Goal: Information Seeking & Learning: Find specific fact

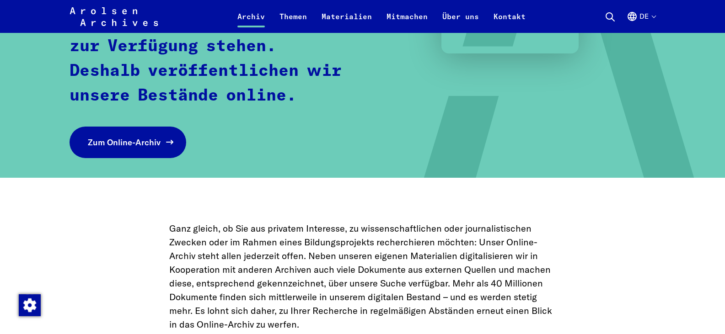
scroll to position [229, 0]
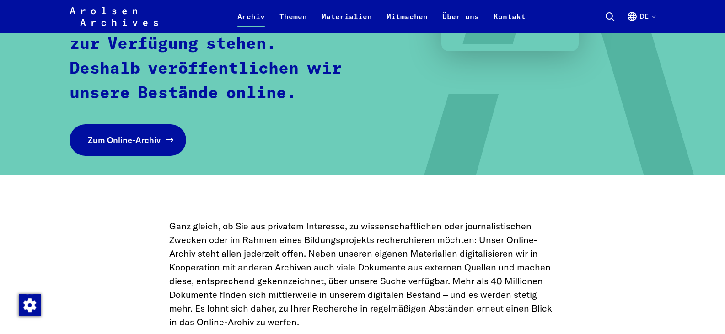
click at [155, 136] on span "Zum Online-Archiv" at bounding box center [124, 140] width 73 height 12
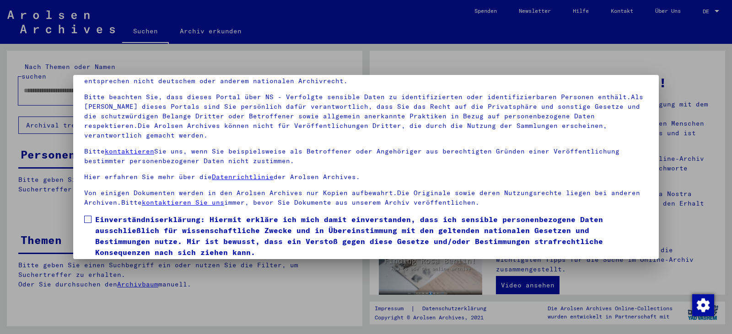
scroll to position [79, 0]
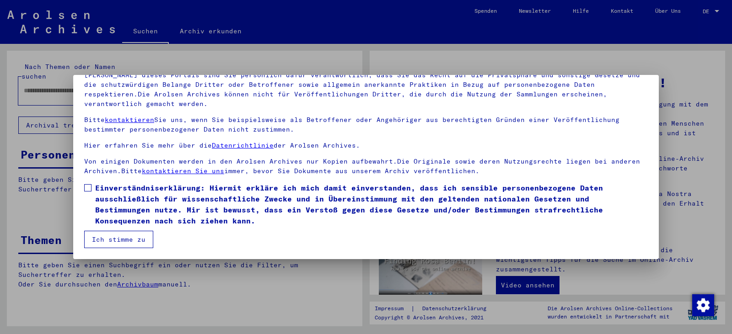
click at [88, 187] on span at bounding box center [87, 187] width 7 height 7
click at [103, 236] on button "Ich stimme zu" at bounding box center [118, 239] width 69 height 17
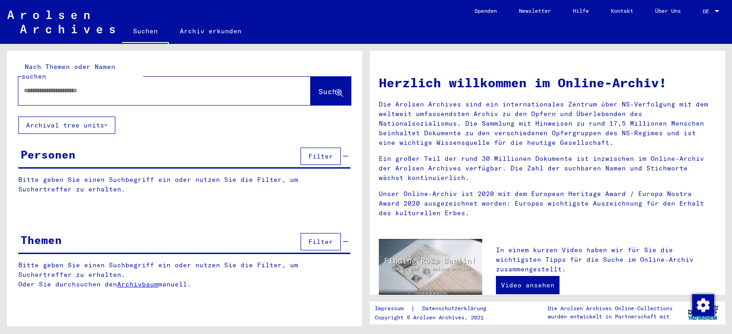
click at [180, 88] on div at bounding box center [150, 90] width 265 height 21
click at [184, 86] on input "text" at bounding box center [153, 91] width 259 height 10
click at [331, 87] on span "Suche" at bounding box center [329, 91] width 23 height 9
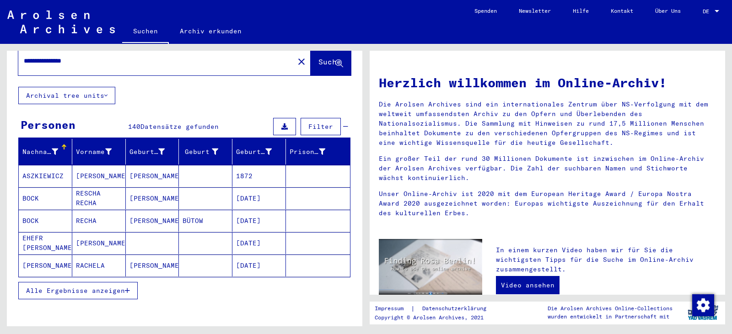
scroll to position [46, 0]
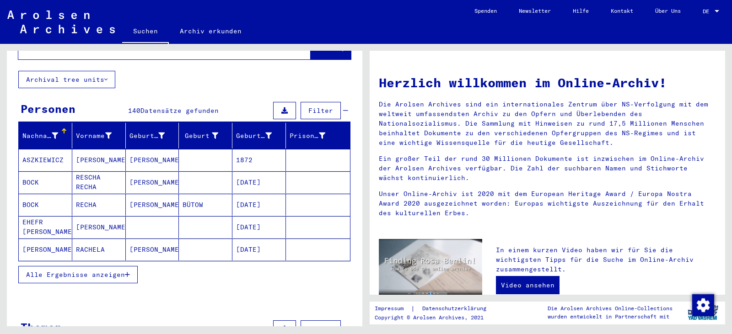
click at [128, 266] on button "Alle Ergebnisse anzeigen" at bounding box center [77, 274] width 119 height 17
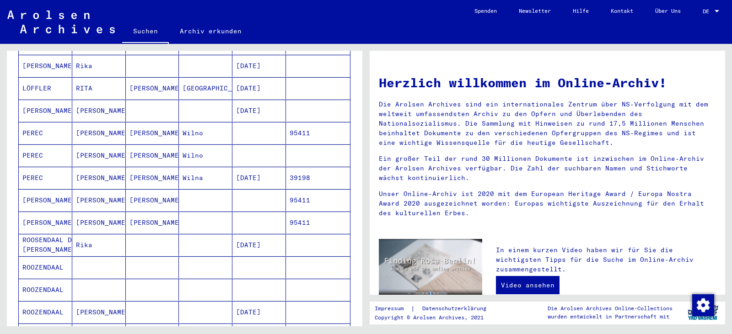
scroll to position [229, 0]
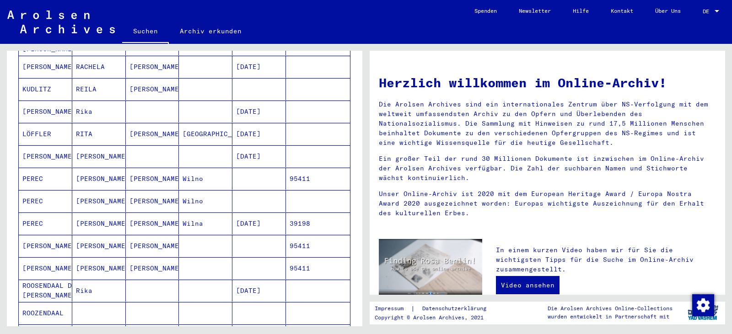
click at [182, 239] on mat-cell at bounding box center [205, 246] width 53 height 22
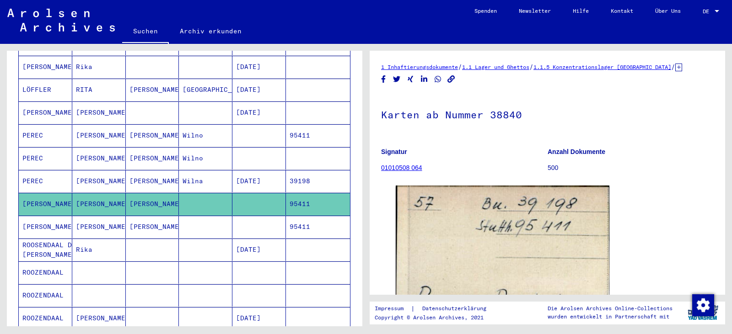
click at [708, 7] on div "DE DE" at bounding box center [711, 9] width 18 height 16
click at [697, 15] on span "English" at bounding box center [693, 16] width 22 height 7
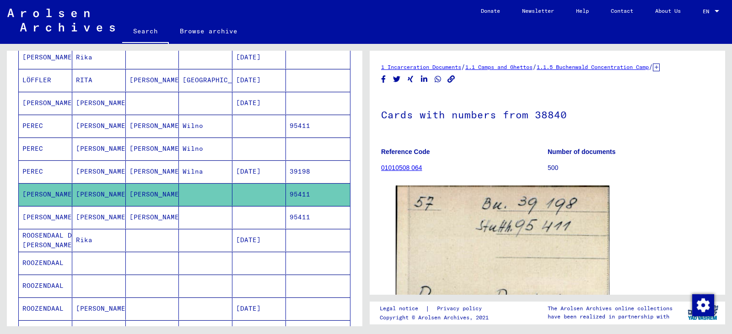
click at [659, 67] on icon at bounding box center [655, 68] width 7 height 8
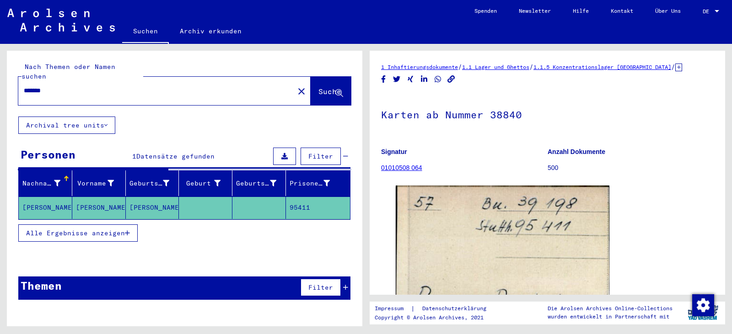
type input "**********"
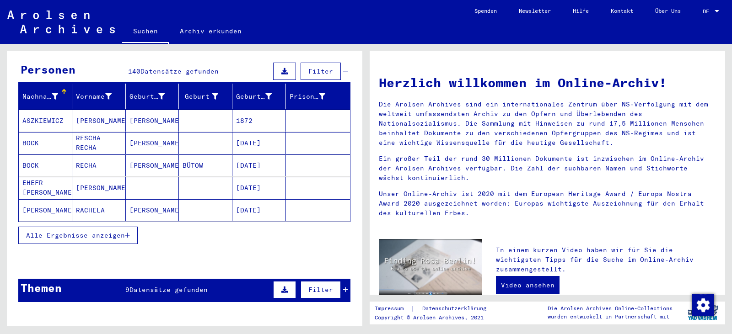
scroll to position [91, 0]
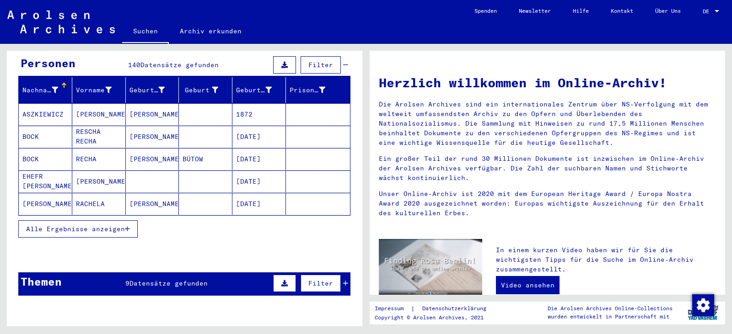
click at [125, 225] on span "Alle Ergebnisse anzeigen" at bounding box center [75, 229] width 99 height 8
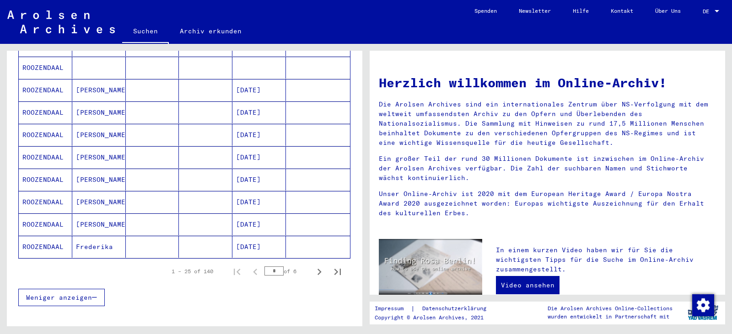
scroll to position [503, 0]
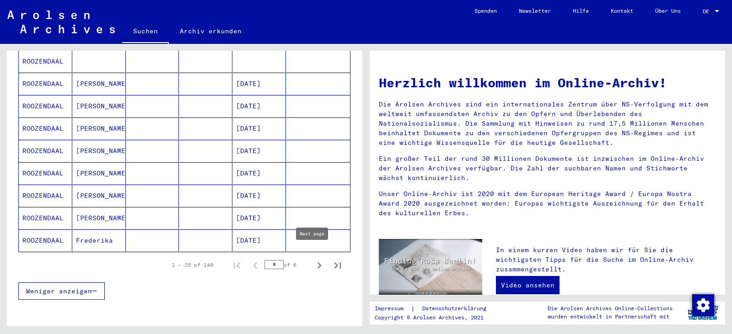
click at [313, 259] on icon "Next page" at bounding box center [319, 265] width 13 height 13
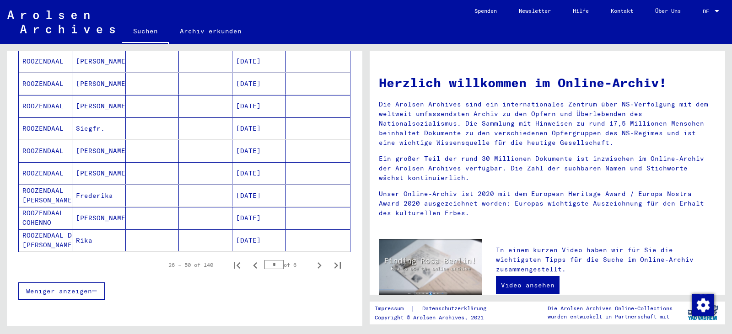
click at [317, 262] on icon "Next page" at bounding box center [319, 265] width 4 height 6
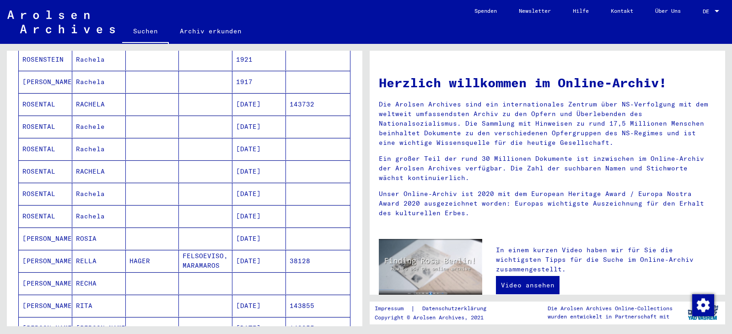
scroll to position [411, 0]
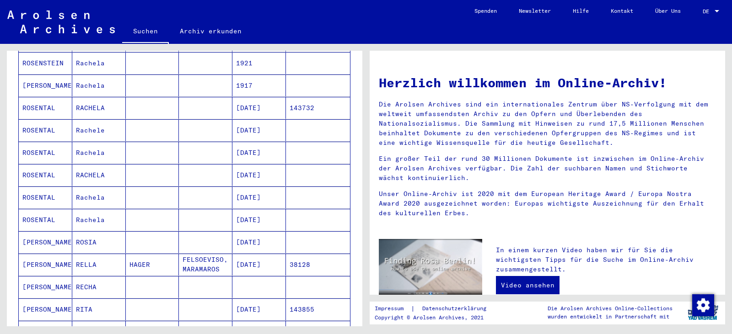
click at [286, 144] on mat-cell at bounding box center [318, 153] width 64 height 22
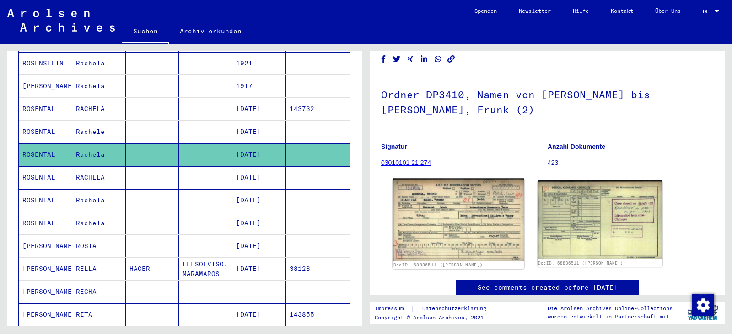
scroll to position [46, 0]
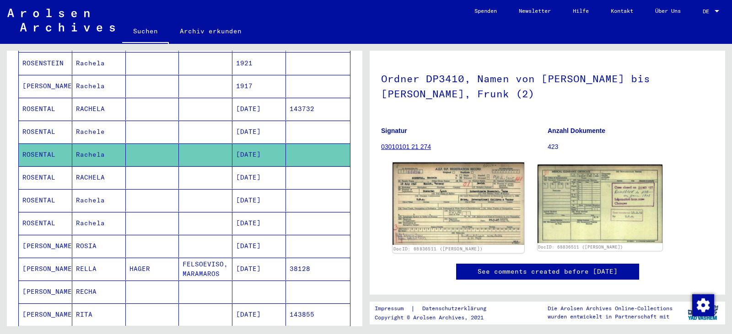
click at [462, 211] on img at bounding box center [457, 204] width 131 height 83
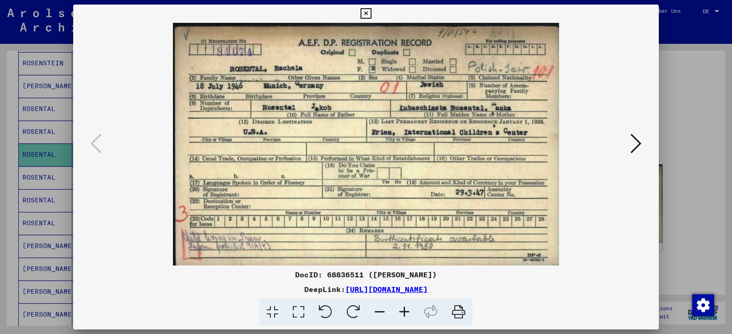
click at [680, 104] on div at bounding box center [366, 167] width 732 height 334
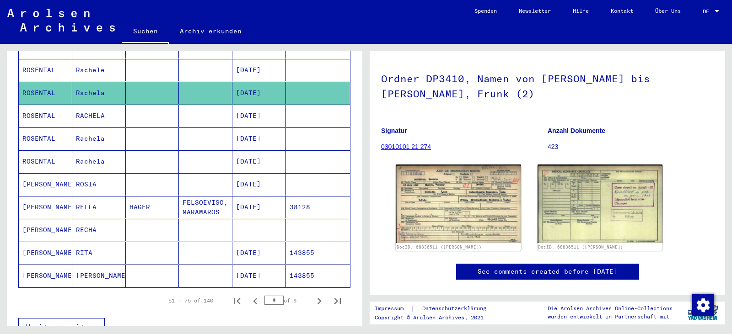
scroll to position [463, 0]
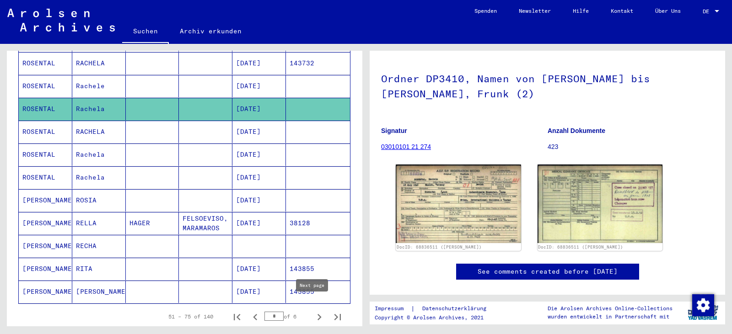
click at [317, 314] on icon "Next page" at bounding box center [319, 317] width 4 height 6
type input "*"
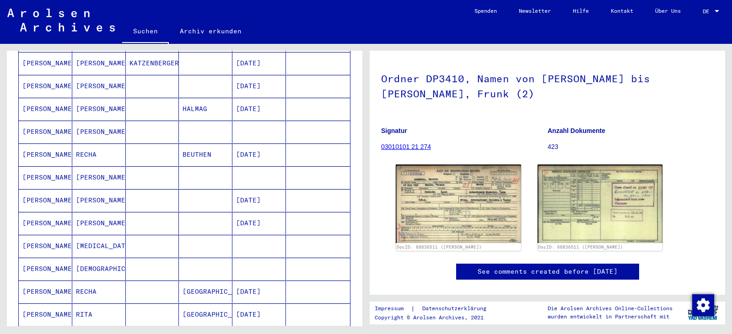
scroll to position [326, 0]
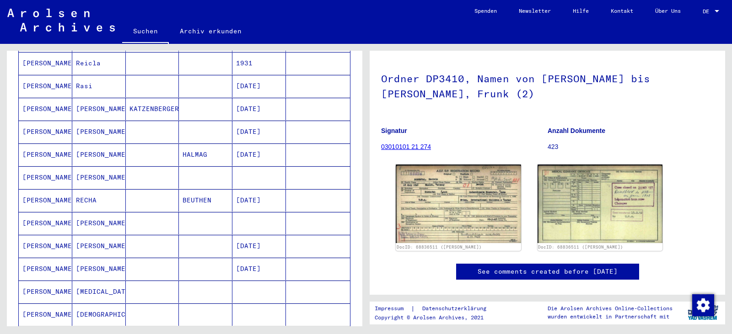
click at [286, 145] on mat-cell at bounding box center [318, 155] width 64 height 22
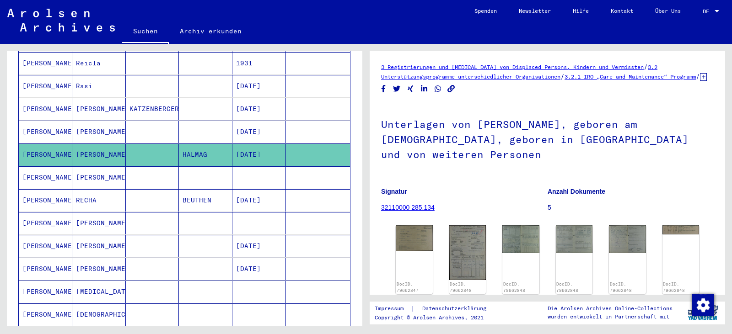
click at [708, 6] on div "DE DE" at bounding box center [711, 9] width 18 height 16
click at [697, 20] on span "English" at bounding box center [700, 16] width 37 height 16
click at [716, 14] on div at bounding box center [716, 11] width 8 height 6
click at [693, 19] on span "English" at bounding box center [693, 16] width 22 height 7
click at [693, 18] on link "DE DE" at bounding box center [711, 11] width 40 height 22
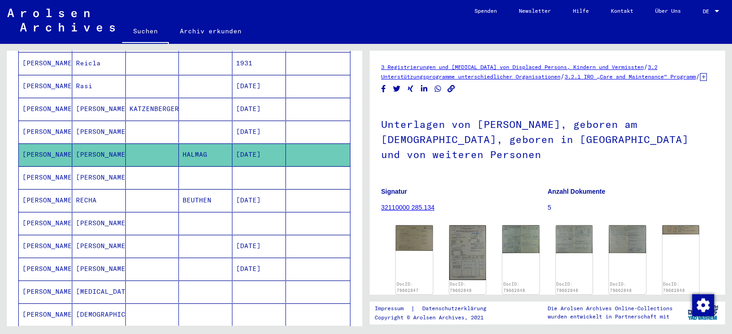
click at [711, 9] on div "DE" at bounding box center [707, 11] width 10 height 6
click at [690, 32] on span "Deutsch" at bounding box center [693, 32] width 22 height 7
click at [712, 9] on div at bounding box center [716, 11] width 8 height 6
click at [696, 16] on span "English" at bounding box center [693, 16] width 22 height 7
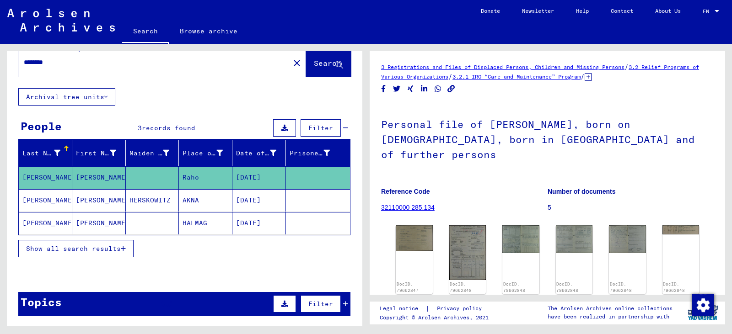
scroll to position [18, 0]
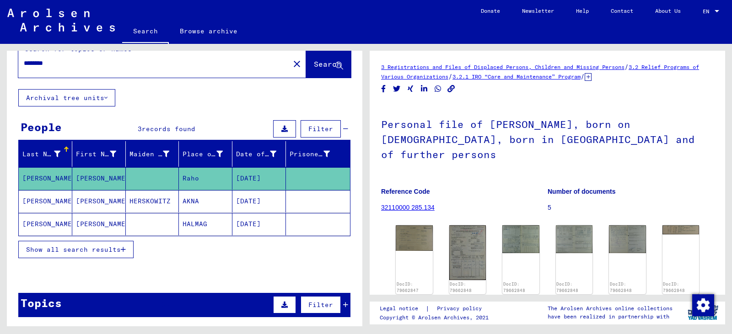
click at [591, 73] on icon at bounding box center [587, 77] width 7 height 8
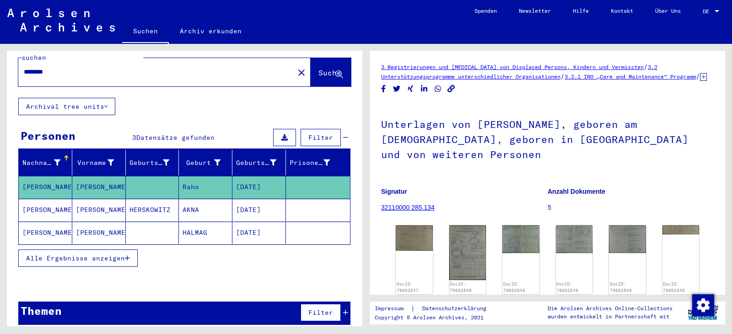
scroll to position [18, 0]
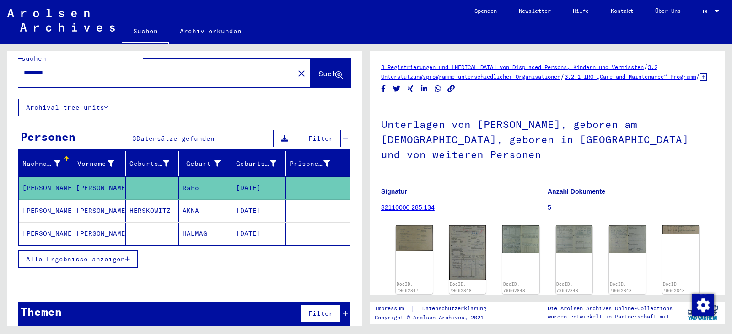
type input "**********"
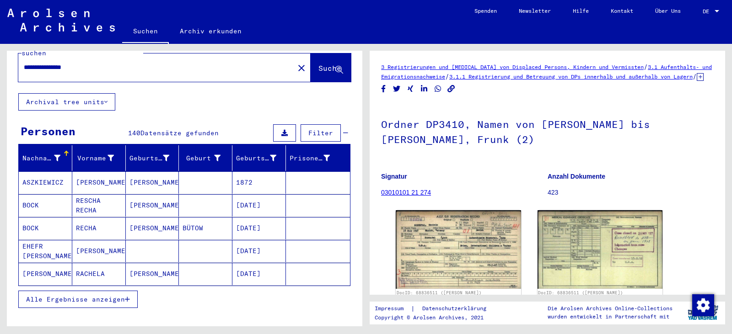
scroll to position [46, 0]
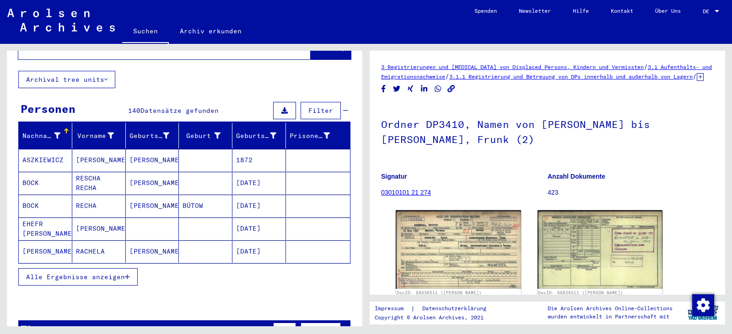
click at [111, 273] on span "Alle Ergebnisse anzeigen" at bounding box center [75, 277] width 99 height 8
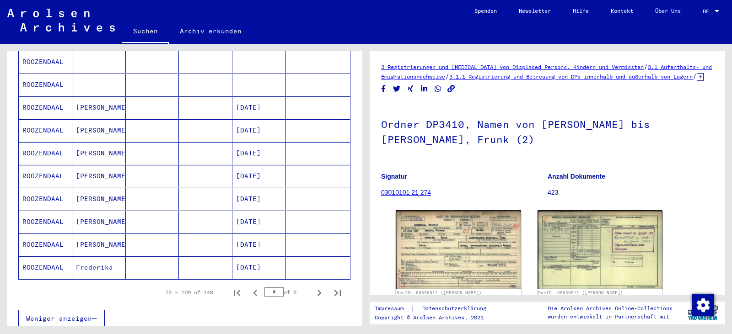
scroll to position [503, 0]
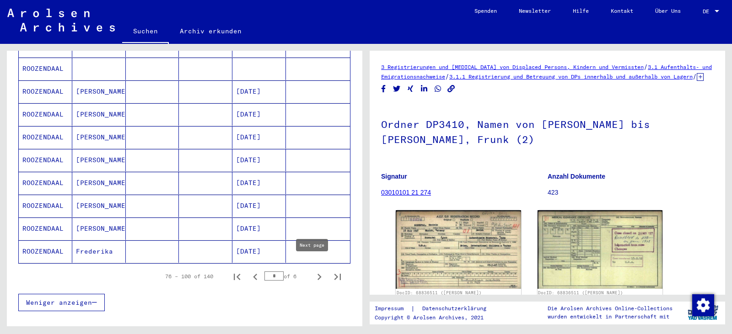
click at [313, 271] on icon "Next page" at bounding box center [319, 277] width 13 height 13
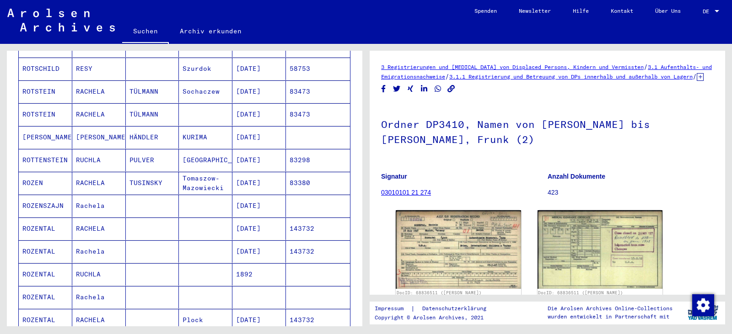
scroll to position [457, 0]
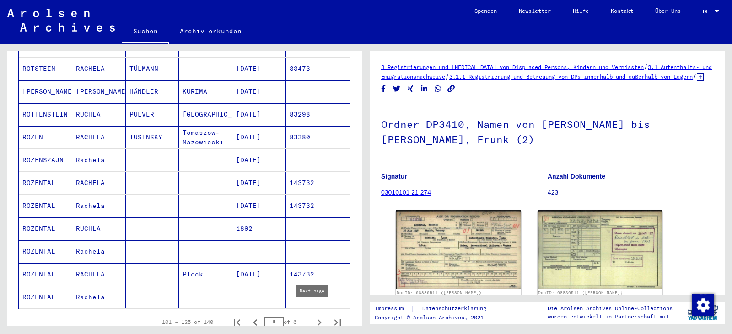
click at [313, 316] on icon "Next page" at bounding box center [319, 322] width 13 height 13
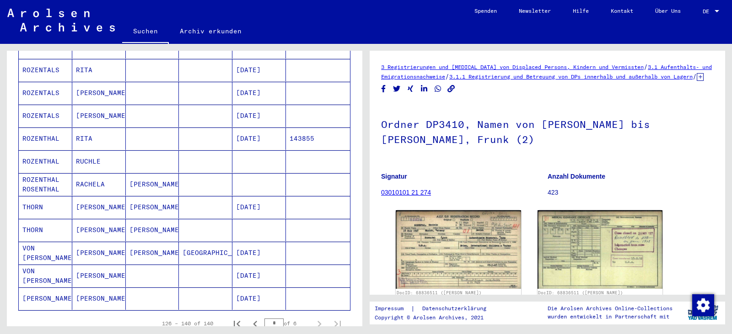
scroll to position [229, 0]
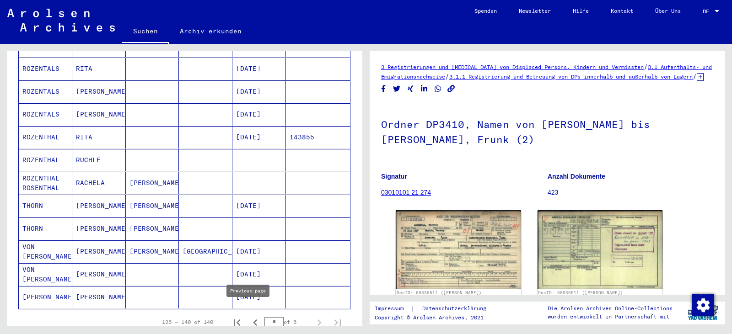
click at [251, 316] on icon "Previous page" at bounding box center [255, 322] width 13 height 13
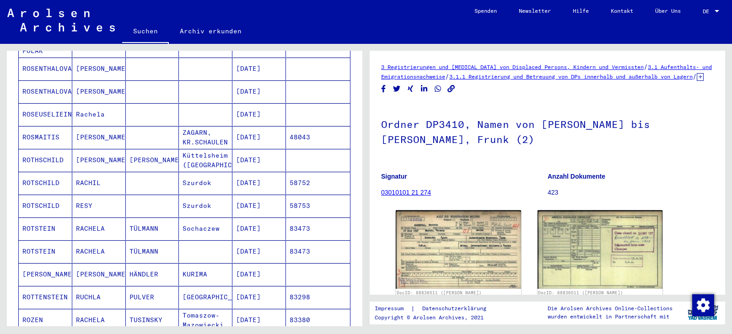
scroll to position [549, 0]
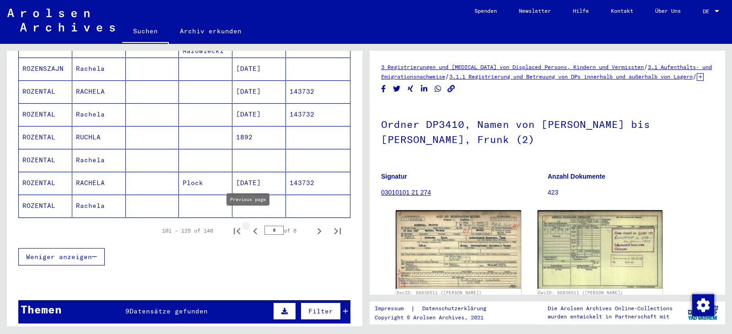
click at [249, 225] on icon "Previous page" at bounding box center [255, 231] width 13 height 13
type input "*"
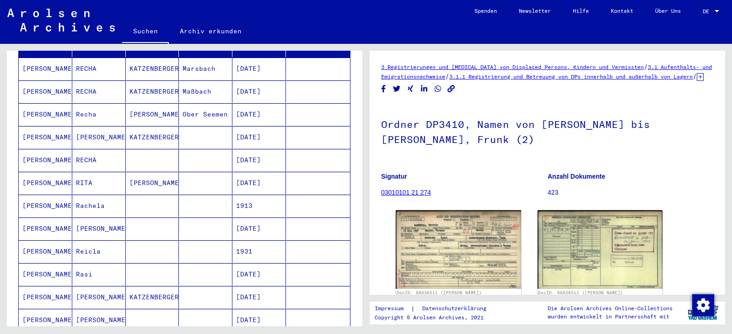
scroll to position [0, 0]
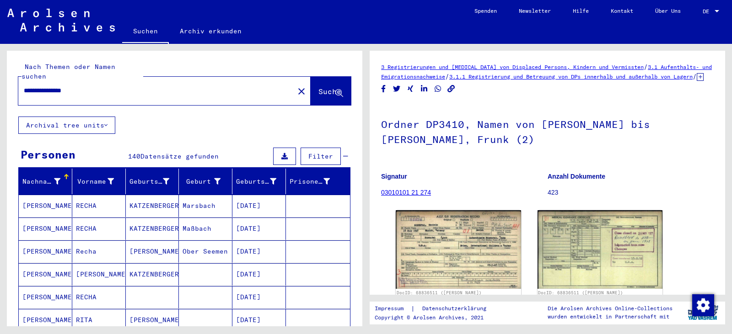
drag, startPoint x: 46, startPoint y: 83, endPoint x: 0, endPoint y: 98, distance: 48.4
click at [0, 98] on div "**********" at bounding box center [183, 185] width 366 height 283
click at [318, 87] on span "Suche" at bounding box center [329, 91] width 23 height 9
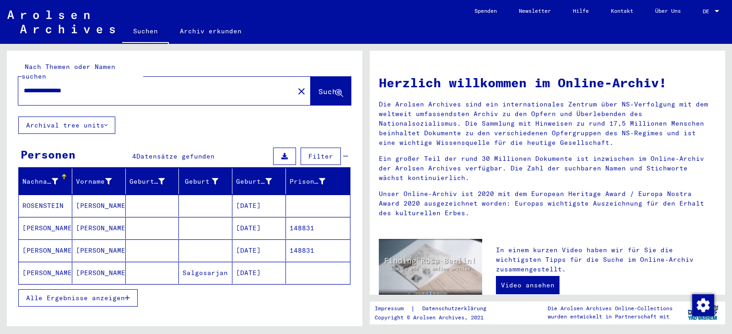
click at [206, 262] on mat-cell "Salgosarjan" at bounding box center [205, 273] width 53 height 22
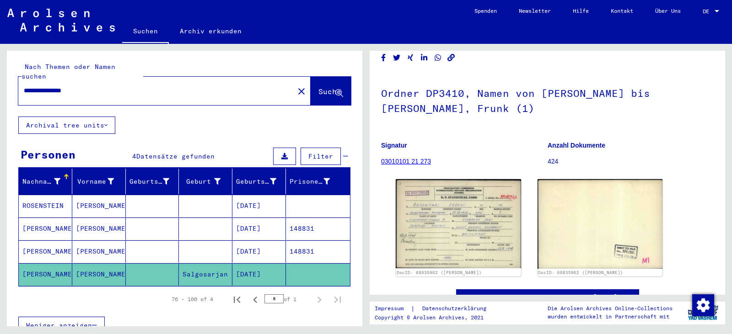
scroll to position [46, 0]
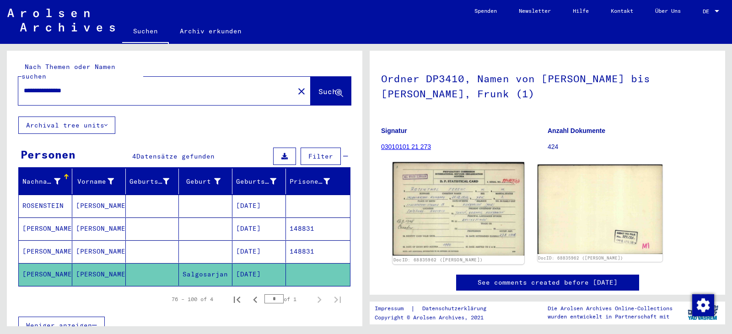
click at [488, 197] on img at bounding box center [457, 208] width 131 height 93
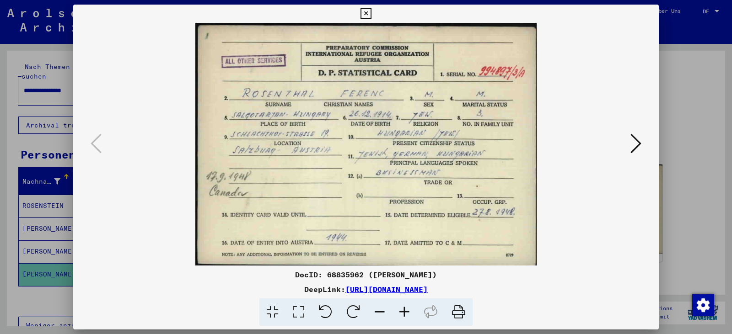
click at [401, 308] on icon at bounding box center [404, 313] width 25 height 28
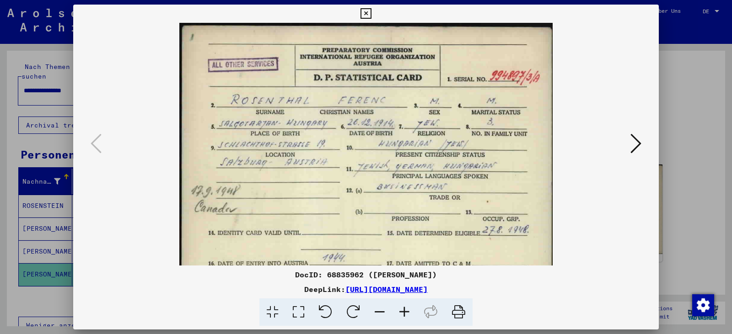
click at [400, 308] on icon at bounding box center [404, 313] width 25 height 28
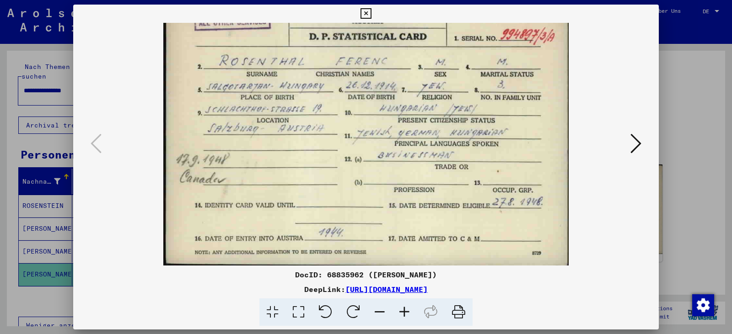
drag, startPoint x: 370, startPoint y: 212, endPoint x: 372, endPoint y: 153, distance: 59.5
click at [372, 153] on img at bounding box center [366, 121] width 406 height 289
drag, startPoint x: 499, startPoint y: 166, endPoint x: 501, endPoint y: 160, distance: 5.5
click at [501, 160] on img at bounding box center [366, 121] width 406 height 289
click at [380, 311] on icon at bounding box center [379, 313] width 25 height 28
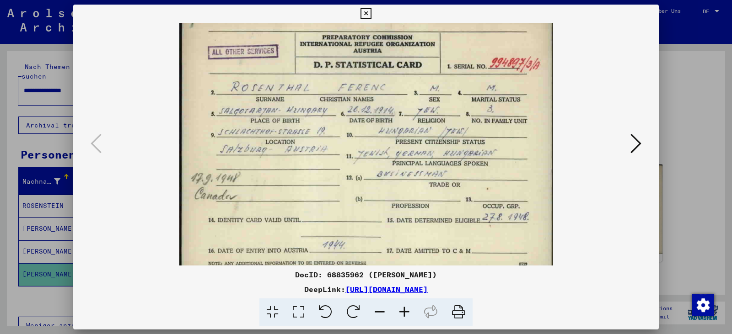
scroll to position [14, 0]
click at [431, 208] on img at bounding box center [366, 142] width 374 height 266
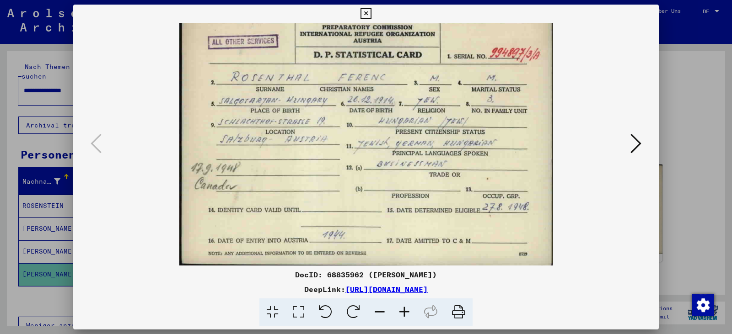
drag, startPoint x: 379, startPoint y: 186, endPoint x: 382, endPoint y: 159, distance: 27.1
click at [382, 159] on img at bounding box center [366, 133] width 374 height 266
click at [384, 310] on icon at bounding box center [379, 313] width 25 height 28
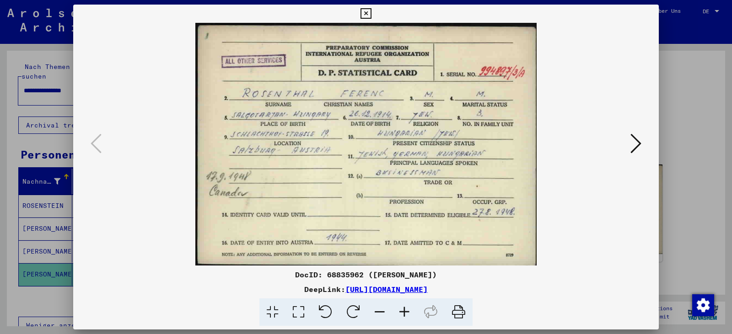
click at [636, 147] on icon at bounding box center [635, 144] width 11 height 22
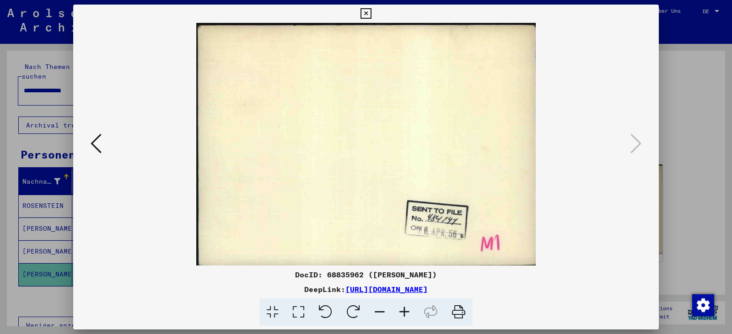
click at [694, 79] on div at bounding box center [366, 167] width 732 height 334
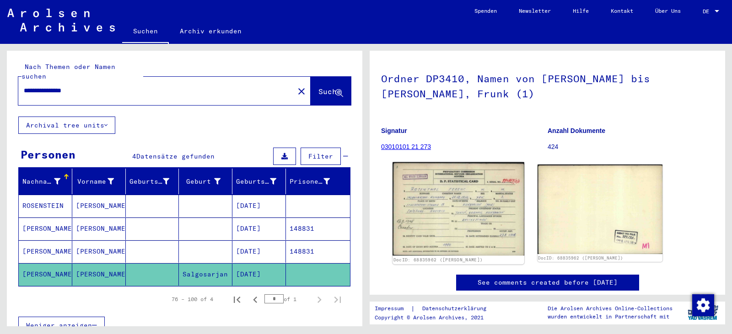
click at [493, 216] on img at bounding box center [457, 208] width 131 height 93
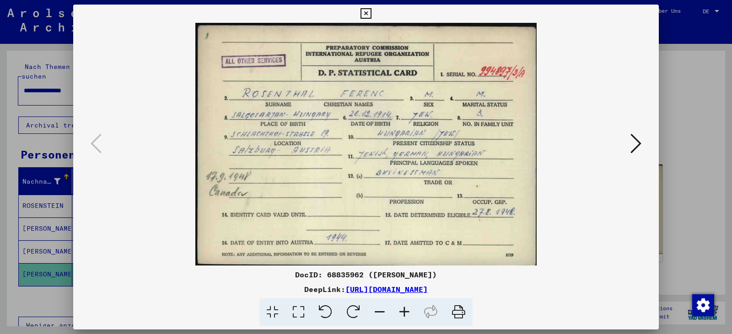
click at [686, 91] on div at bounding box center [366, 167] width 732 height 334
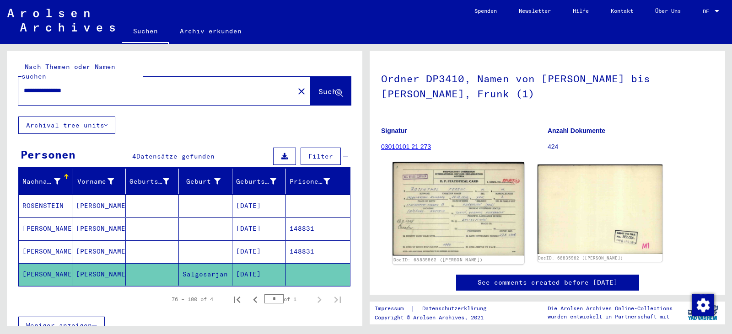
click at [428, 214] on img at bounding box center [457, 208] width 131 height 93
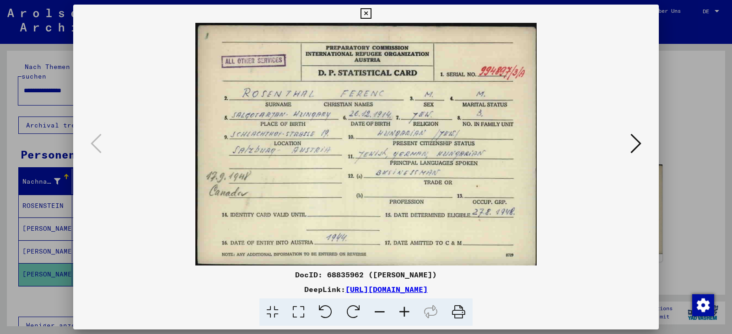
click at [687, 84] on div at bounding box center [366, 167] width 732 height 334
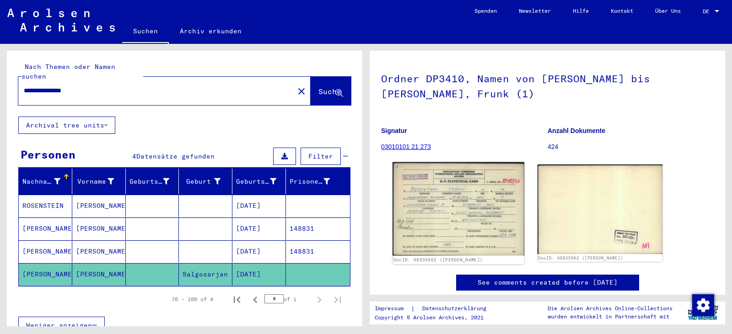
click at [481, 205] on img at bounding box center [457, 208] width 131 height 93
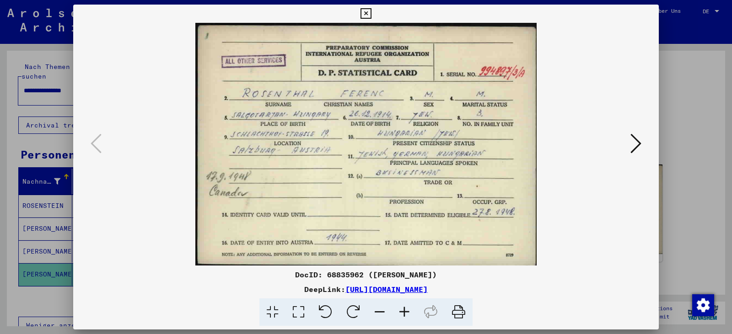
click at [403, 313] on icon at bounding box center [404, 313] width 25 height 28
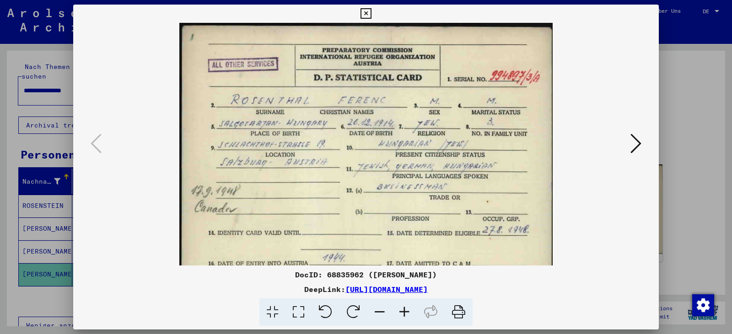
click at [403, 313] on icon at bounding box center [404, 313] width 25 height 28
click at [402, 312] on icon at bounding box center [404, 313] width 25 height 28
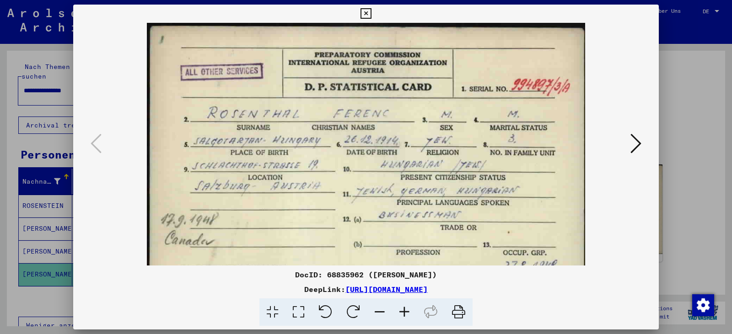
click at [402, 312] on icon at bounding box center [404, 313] width 25 height 28
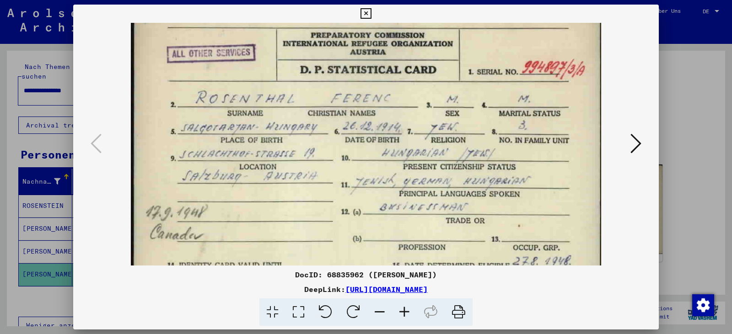
scroll to position [22, 0]
drag, startPoint x: 395, startPoint y: 226, endPoint x: 395, endPoint y: 204, distance: 21.9
click at [395, 204] on img at bounding box center [366, 167] width 470 height 334
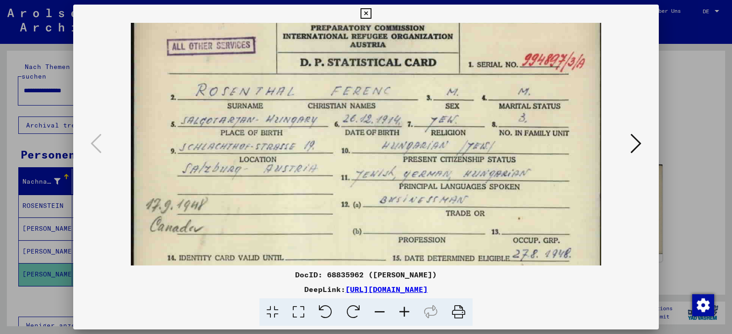
scroll to position [28, 0]
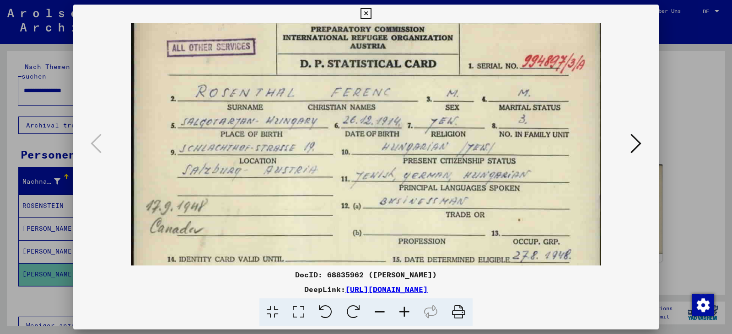
click at [295, 187] on img at bounding box center [366, 162] width 470 height 334
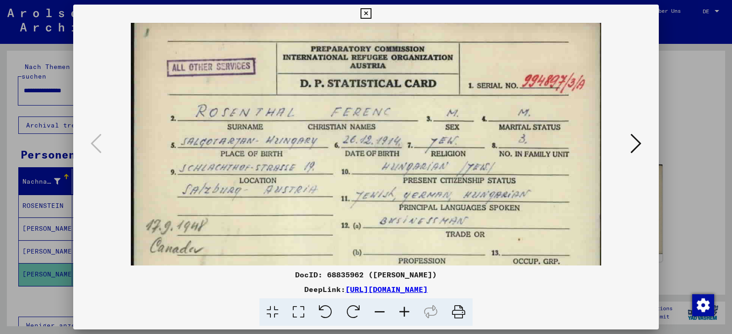
scroll to position [0, 0]
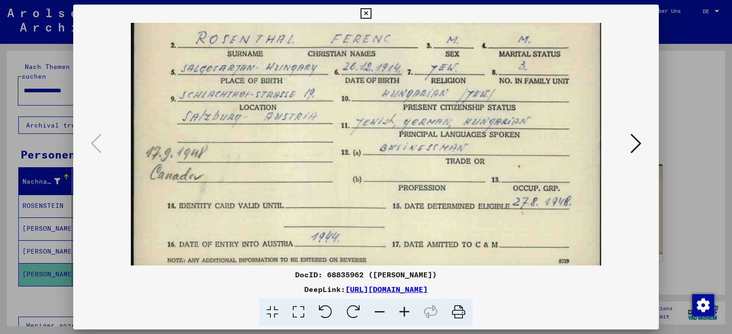
drag, startPoint x: 316, startPoint y: 203, endPoint x: 339, endPoint y: 150, distance: 56.7
click at [339, 150] on img at bounding box center [366, 108] width 470 height 334
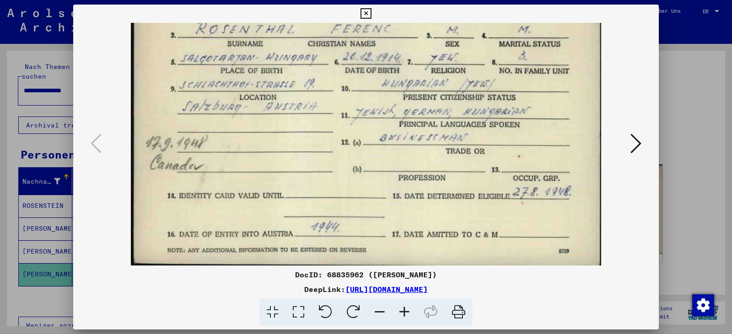
drag, startPoint x: 317, startPoint y: 175, endPoint x: 329, endPoint y: 127, distance: 49.5
click at [329, 127] on img at bounding box center [366, 98] width 470 height 334
click at [673, 112] on div at bounding box center [366, 167] width 732 height 334
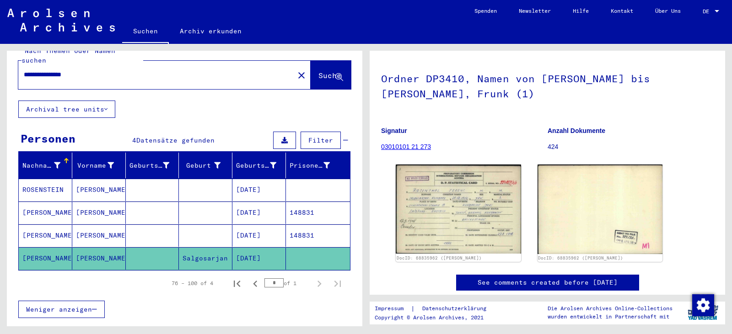
scroll to position [0, 0]
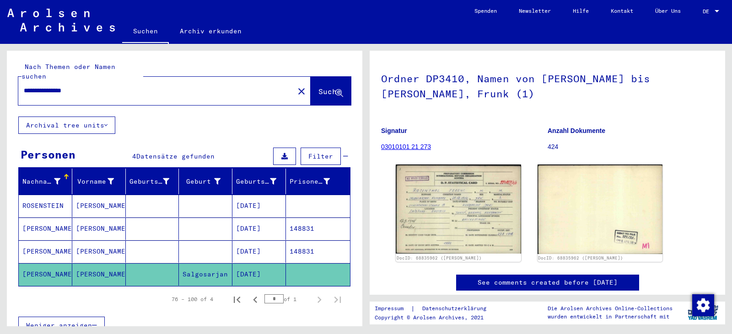
drag, startPoint x: 47, startPoint y: 84, endPoint x: 0, endPoint y: 90, distance: 47.0
click at [0, 91] on div "**********" at bounding box center [183, 185] width 366 height 283
click at [451, 135] on figure "Signatur 03010101 21 273" at bounding box center [464, 140] width 166 height 41
click at [320, 90] on button "Suche" at bounding box center [330, 91] width 40 height 28
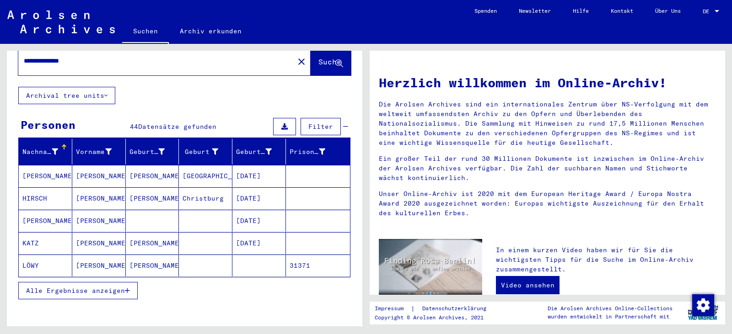
scroll to position [46, 0]
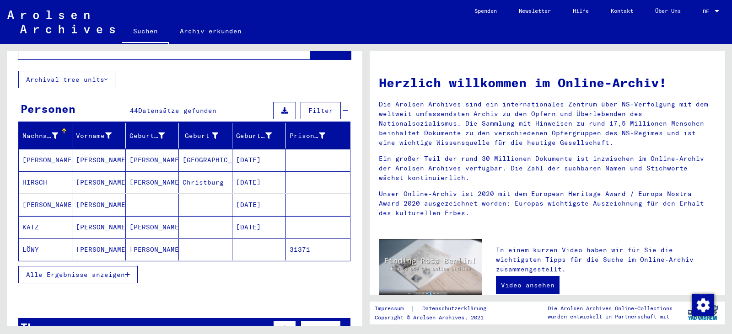
click at [118, 271] on span "Alle Ergebnisse anzeigen" at bounding box center [75, 275] width 99 height 8
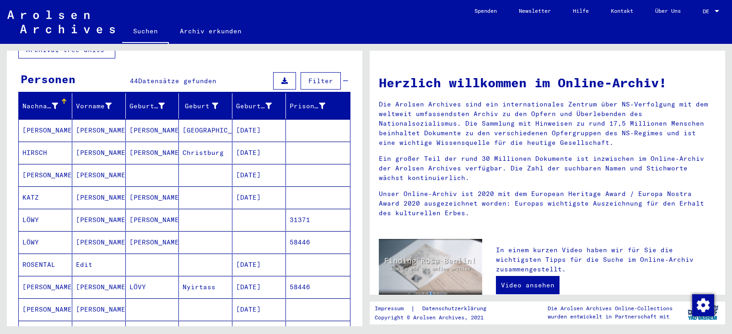
scroll to position [91, 0]
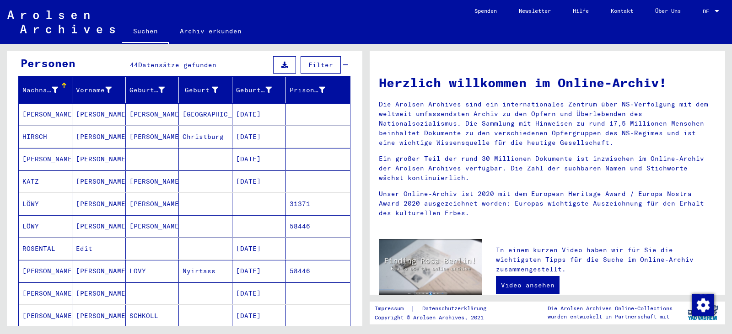
click at [206, 196] on mat-cell at bounding box center [205, 204] width 53 height 22
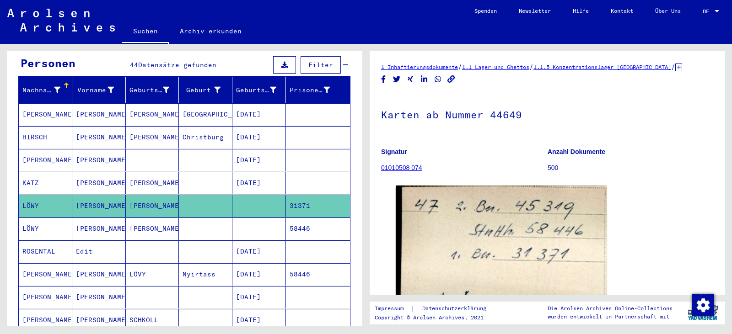
click at [682, 66] on icon at bounding box center [678, 68] width 7 height 8
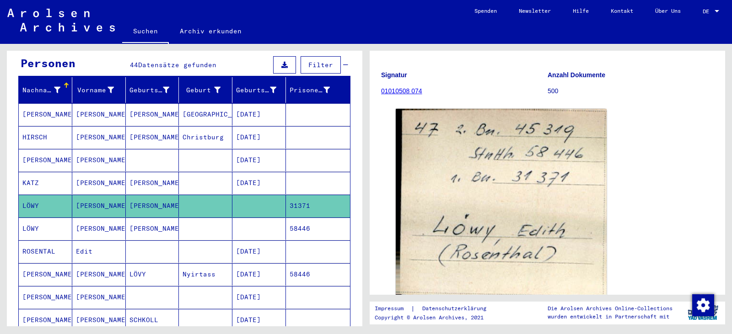
scroll to position [46, 0]
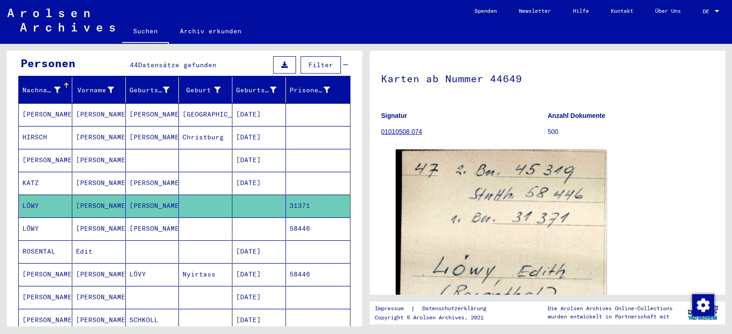
click at [227, 219] on mat-cell at bounding box center [205, 229] width 53 height 22
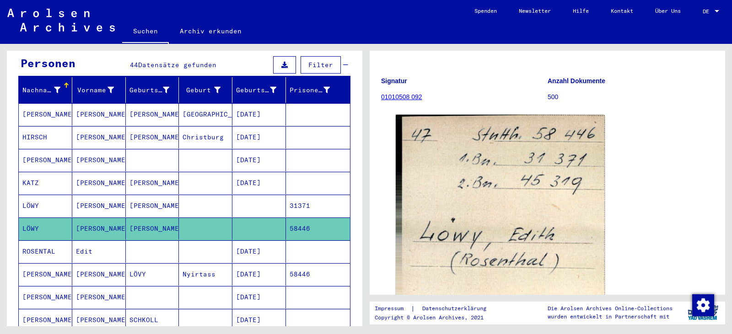
scroll to position [91, 0]
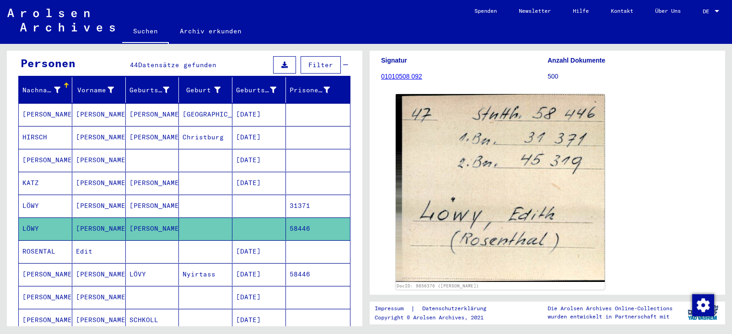
click at [208, 268] on mat-cell "Nyirtass" at bounding box center [205, 274] width 53 height 22
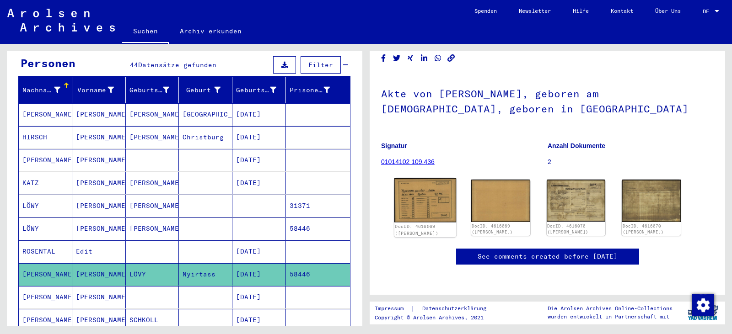
scroll to position [91, 0]
click at [433, 178] on img at bounding box center [425, 200] width 62 height 44
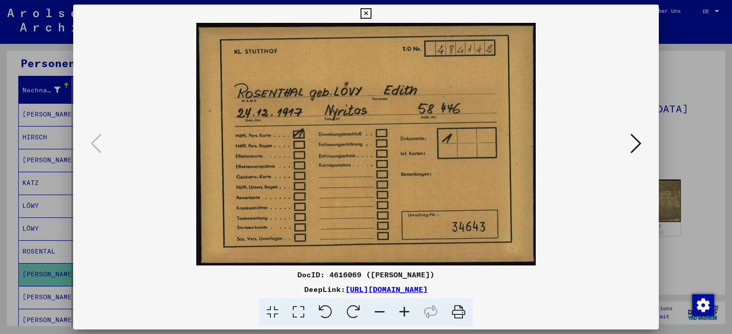
click at [709, 79] on div at bounding box center [366, 167] width 732 height 334
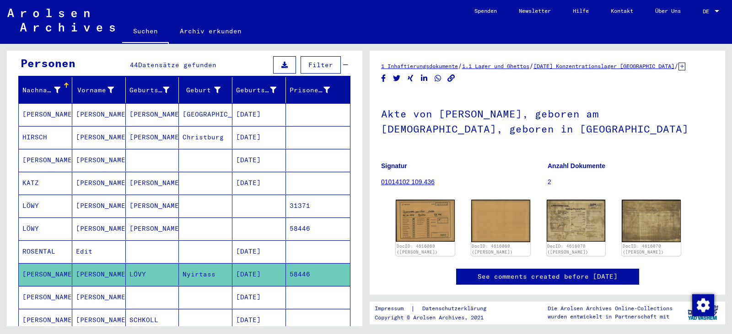
scroll to position [0, 0]
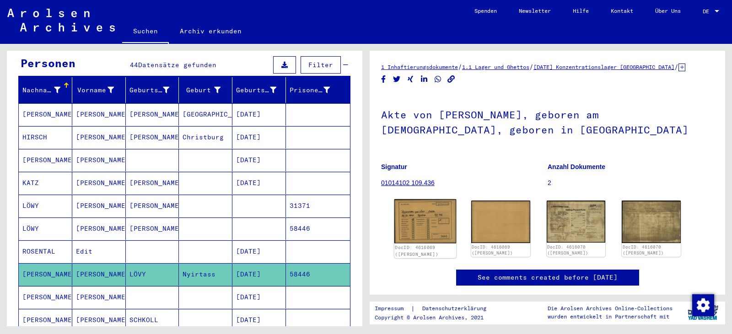
click at [418, 211] on img at bounding box center [425, 221] width 62 height 44
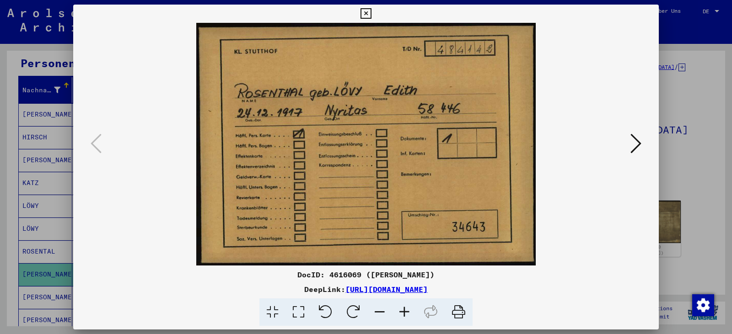
click at [636, 139] on icon at bounding box center [635, 144] width 11 height 22
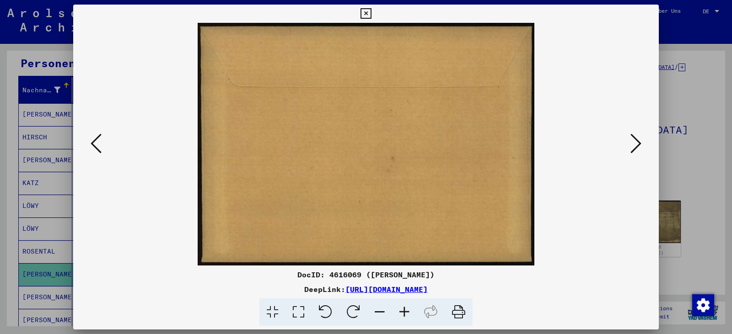
click at [636, 139] on icon at bounding box center [635, 144] width 11 height 22
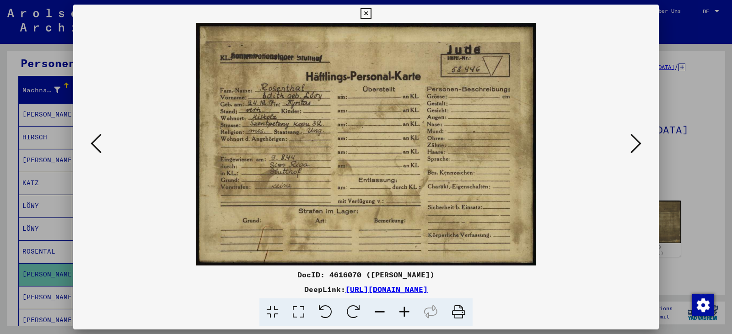
click at [403, 310] on icon at bounding box center [404, 313] width 25 height 28
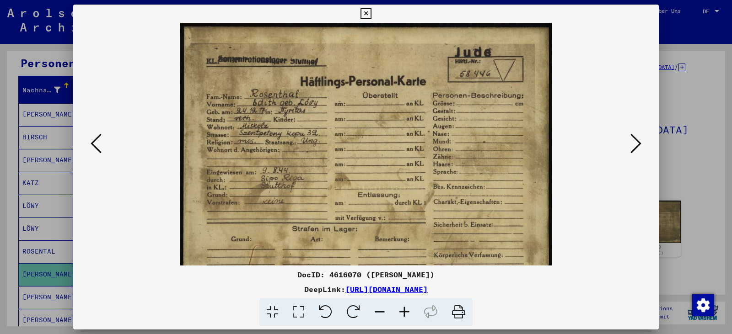
click at [406, 310] on icon at bounding box center [404, 313] width 25 height 28
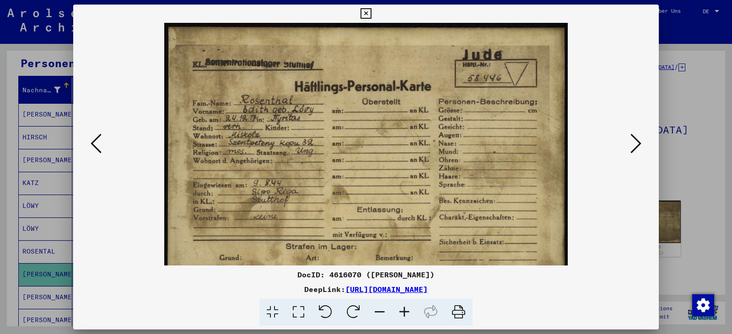
click at [406, 310] on icon at bounding box center [404, 313] width 25 height 28
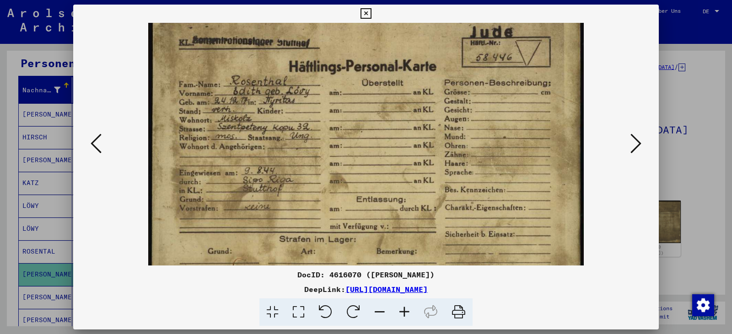
scroll to position [26, 0]
drag, startPoint x: 471, startPoint y: 200, endPoint x: 490, endPoint y: 175, distance: 31.1
click at [490, 175] on img at bounding box center [365, 152] width 435 height 311
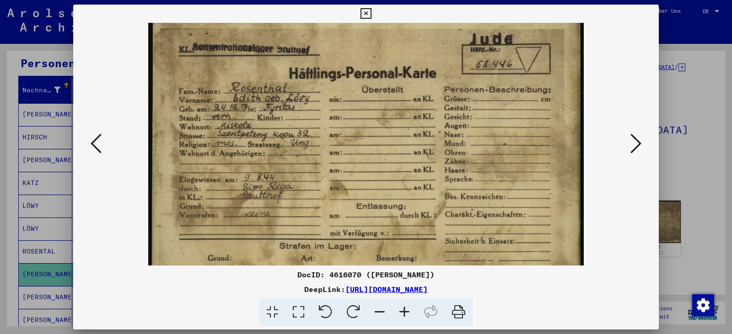
scroll to position [18, 0]
drag, startPoint x: 438, startPoint y: 128, endPoint x: 442, endPoint y: 135, distance: 8.8
click at [442, 135] on img at bounding box center [365, 160] width 435 height 311
click at [326, 201] on img at bounding box center [365, 159] width 435 height 311
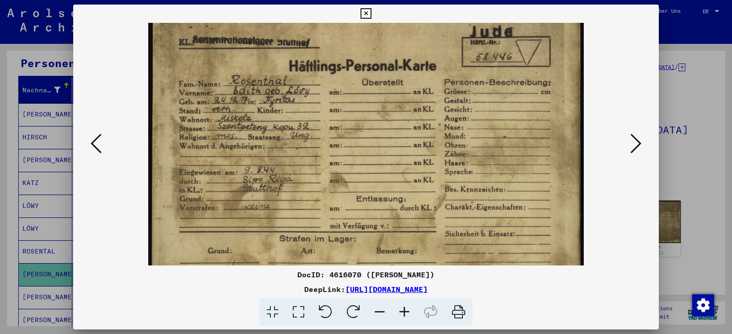
scroll to position [27, 0]
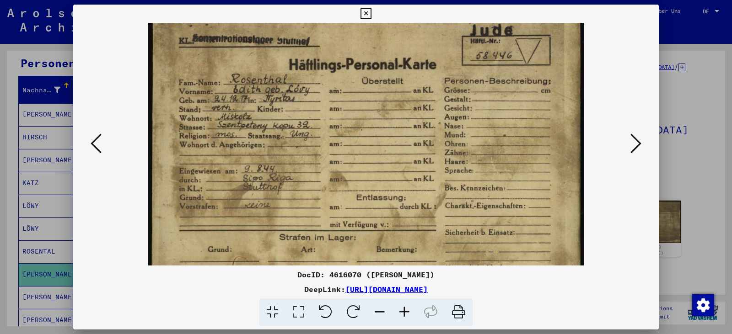
drag, startPoint x: 417, startPoint y: 201, endPoint x: 422, endPoint y: 193, distance: 8.8
click at [422, 193] on img at bounding box center [365, 151] width 435 height 311
click at [385, 310] on icon at bounding box center [379, 313] width 25 height 28
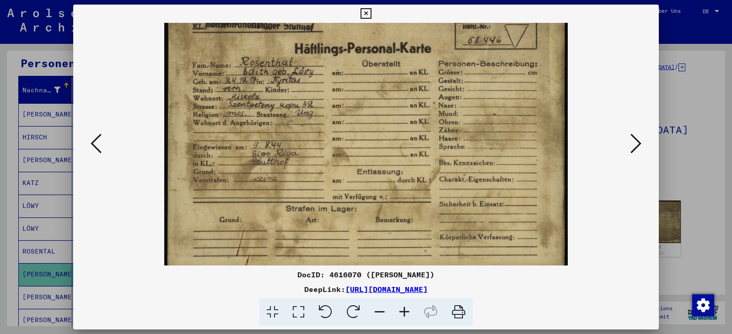
scroll to position [46, 0]
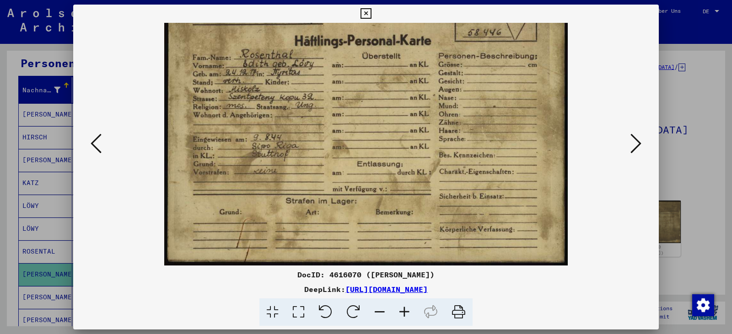
drag, startPoint x: 438, startPoint y: 217, endPoint x: 440, endPoint y: 192, distance: 24.8
click at [440, 192] on img at bounding box center [365, 121] width 403 height 289
click at [636, 145] on icon at bounding box center [635, 144] width 11 height 22
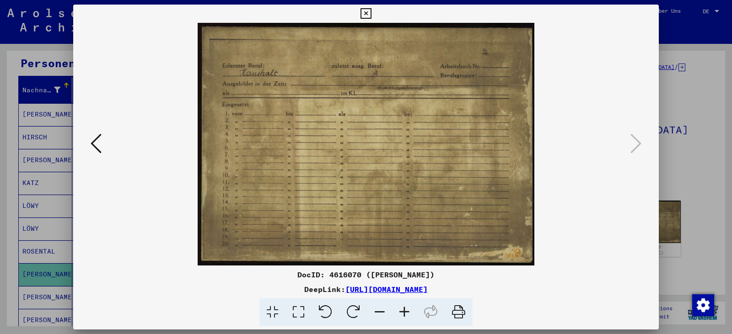
scroll to position [0, 0]
click at [392, 313] on icon at bounding box center [404, 313] width 25 height 28
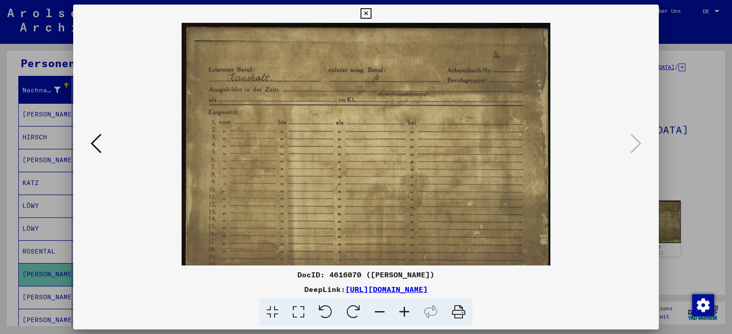
click at [395, 313] on icon at bounding box center [404, 313] width 25 height 28
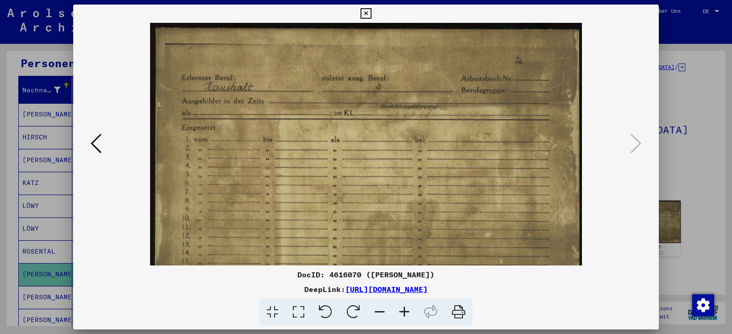
click at [700, 95] on div at bounding box center [366, 167] width 732 height 334
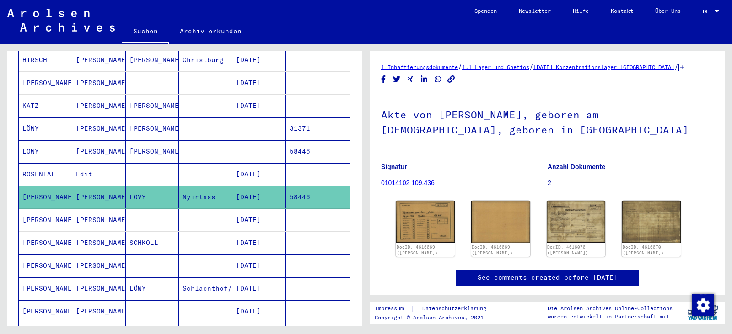
scroll to position [183, 0]
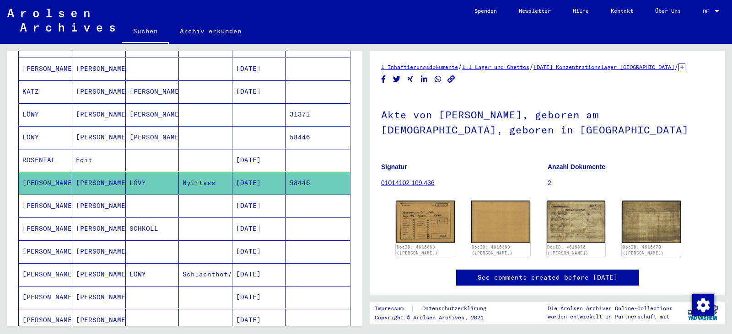
click at [260, 263] on mat-cell "12/24/1920" at bounding box center [258, 274] width 53 height 22
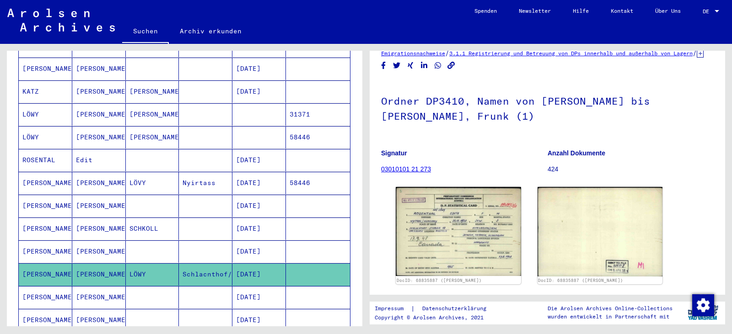
scroll to position [46, 0]
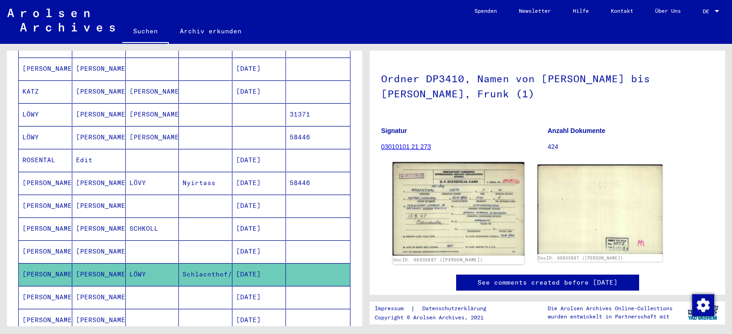
click at [451, 210] on img at bounding box center [457, 208] width 131 height 93
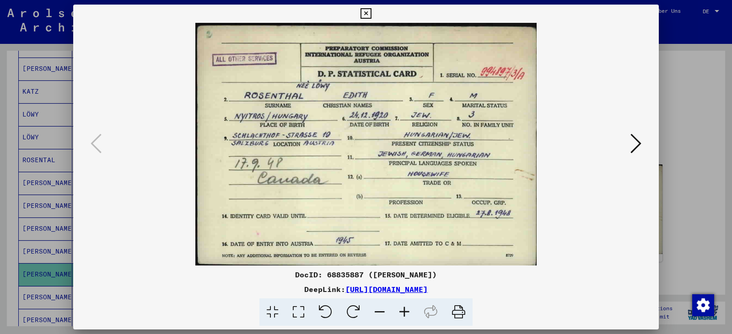
click at [636, 142] on icon at bounding box center [635, 144] width 11 height 22
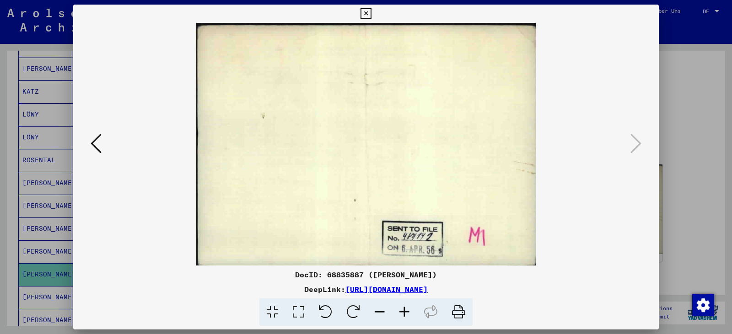
drag, startPoint x: 682, startPoint y: 122, endPoint x: 568, endPoint y: 123, distance: 113.9
click at [568, 123] on div "DocID: 68835887 (Edith ROSENTHAL) DeepLink: https://collections.arolsen-archive…" at bounding box center [366, 167] width 732 height 334
click at [569, 287] on div "DeepLink: https://collections.arolsen-archives.org/de/document/68835887" at bounding box center [365, 289] width 585 height 11
click at [97, 144] on icon at bounding box center [96, 144] width 11 height 22
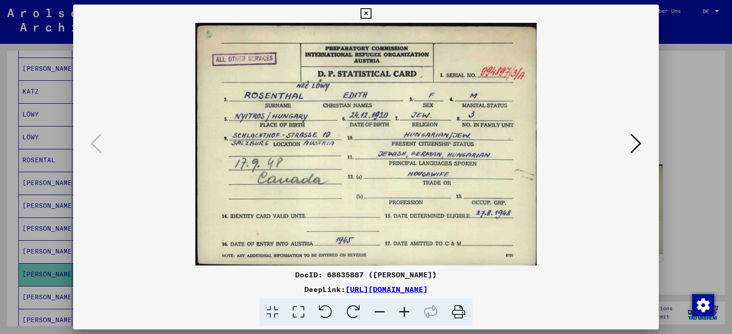
click at [633, 147] on icon at bounding box center [635, 144] width 11 height 22
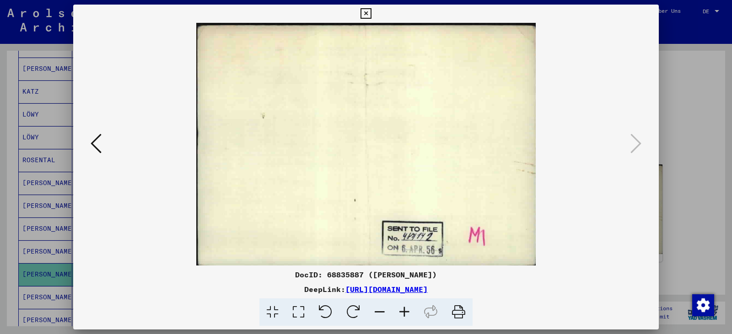
click at [104, 142] on img at bounding box center [365, 144] width 523 height 243
click at [95, 138] on icon at bounding box center [96, 144] width 11 height 22
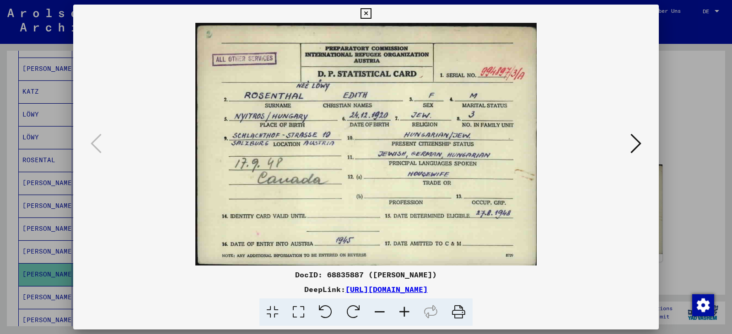
click at [680, 97] on div at bounding box center [366, 167] width 732 height 334
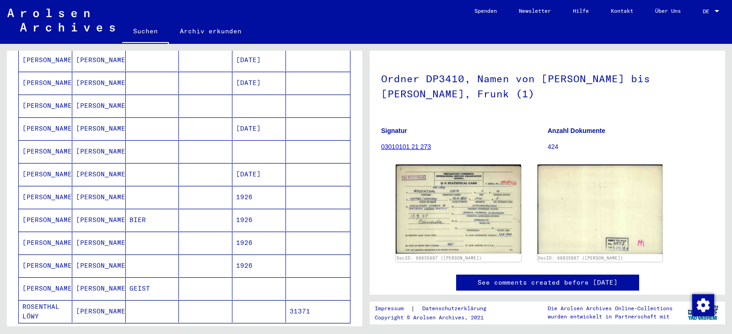
scroll to position [457, 0]
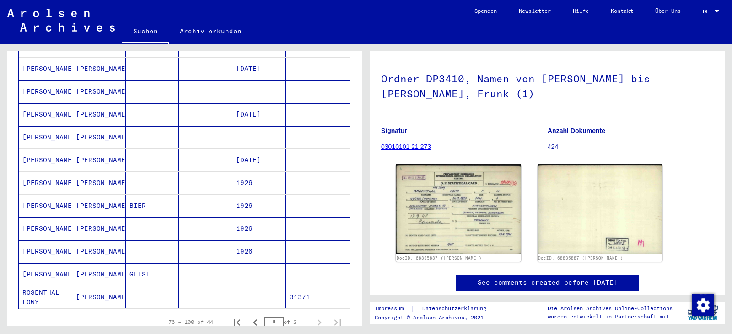
click at [209, 286] on mat-cell at bounding box center [205, 297] width 53 height 22
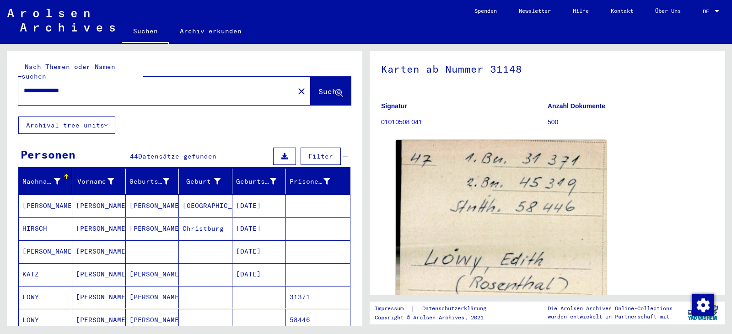
drag, startPoint x: 106, startPoint y: 82, endPoint x: 3, endPoint y: 85, distance: 102.5
click at [4, 85] on div "**********" at bounding box center [183, 185] width 366 height 283
type input "**********"
click at [321, 87] on span "Suche" at bounding box center [329, 91] width 23 height 9
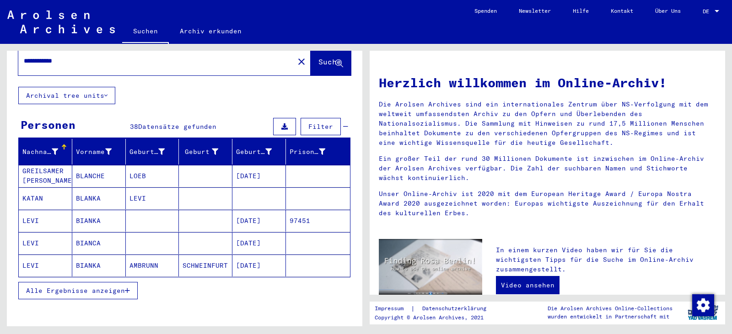
scroll to position [46, 0]
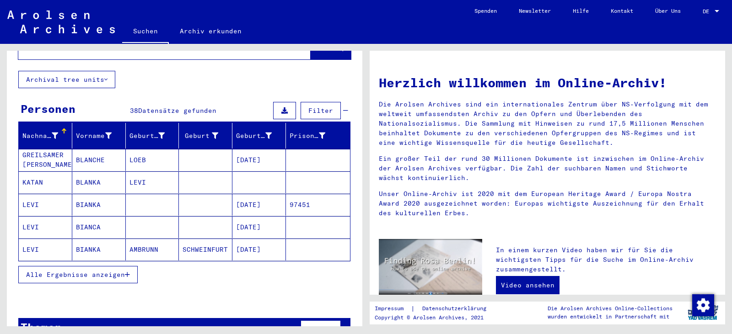
click at [129, 272] on icon "button" at bounding box center [127, 275] width 5 height 6
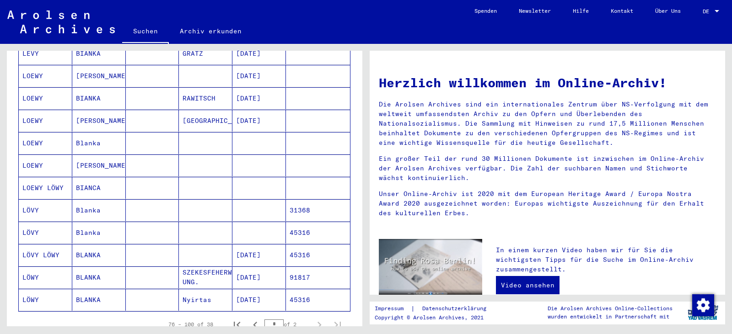
scroll to position [457, 0]
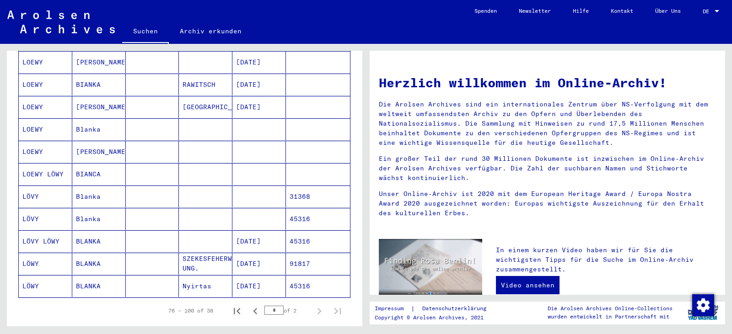
click at [212, 232] on mat-cell at bounding box center [205, 241] width 53 height 22
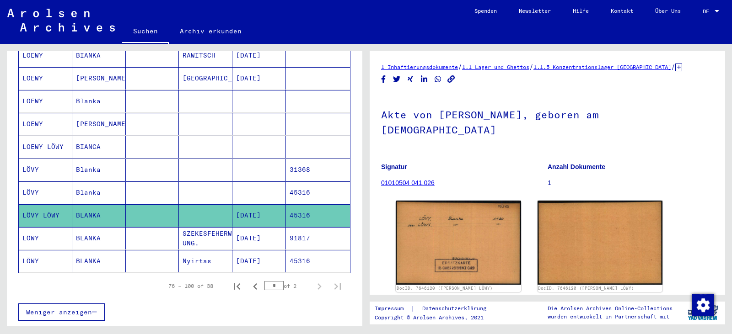
scroll to position [509, 0]
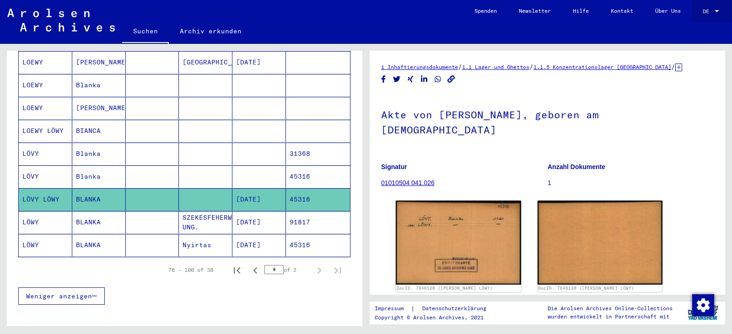
click at [713, 11] on div at bounding box center [716, 11] width 8 height 6
click at [686, 106] on div at bounding box center [366, 167] width 732 height 334
click at [682, 69] on icon at bounding box center [678, 68] width 7 height 8
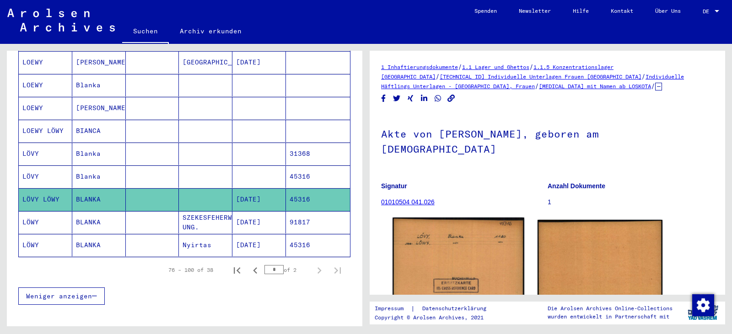
click at [456, 229] on img at bounding box center [457, 262] width 131 height 88
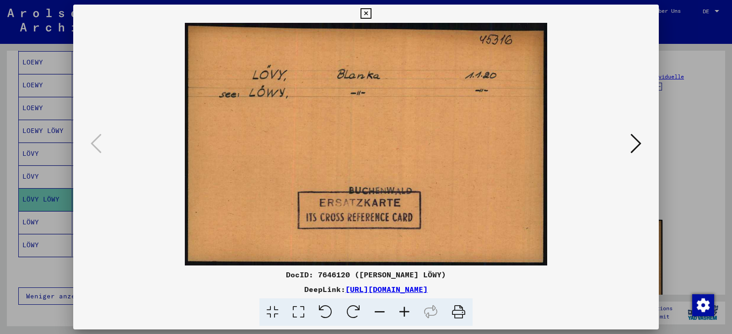
click at [702, 131] on div at bounding box center [366, 167] width 732 height 334
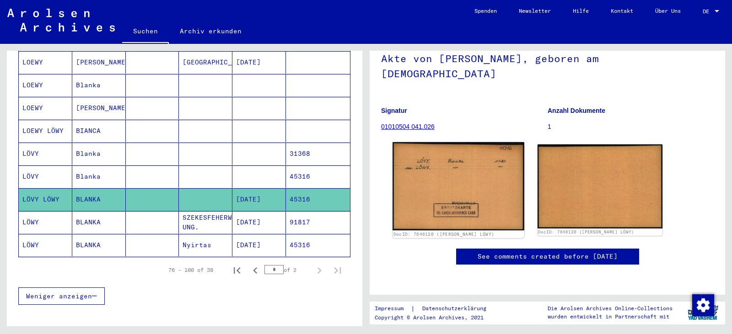
scroll to position [137, 0]
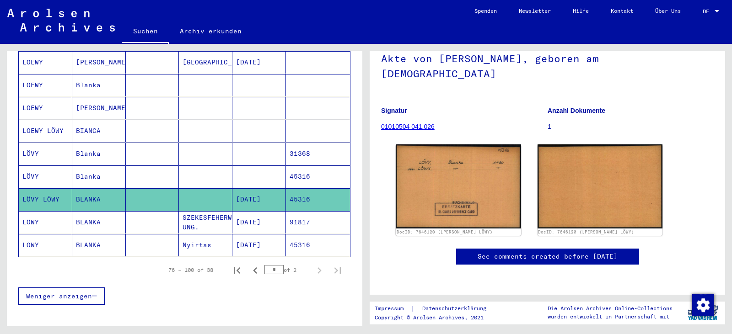
click at [188, 234] on mat-cell "Nyirtas" at bounding box center [205, 245] width 53 height 22
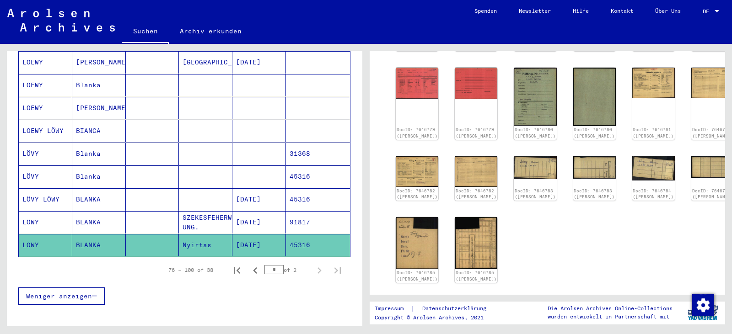
scroll to position [137, 0]
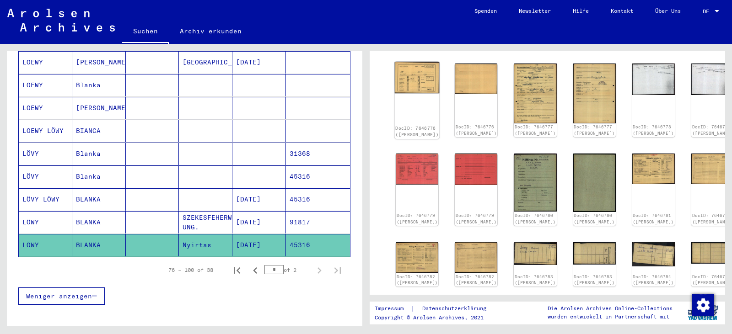
click at [421, 77] on img at bounding box center [417, 78] width 45 height 32
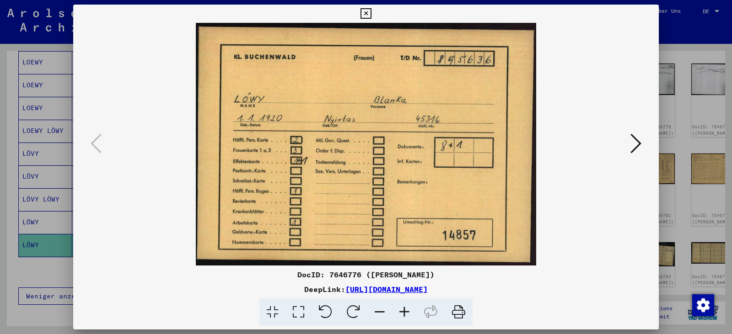
click at [633, 140] on icon at bounding box center [635, 144] width 11 height 22
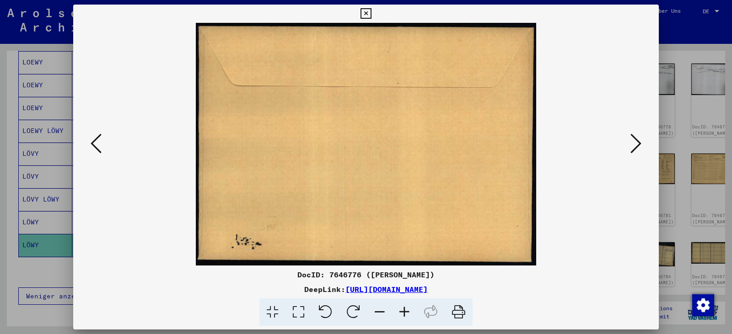
click at [633, 140] on icon at bounding box center [635, 144] width 11 height 22
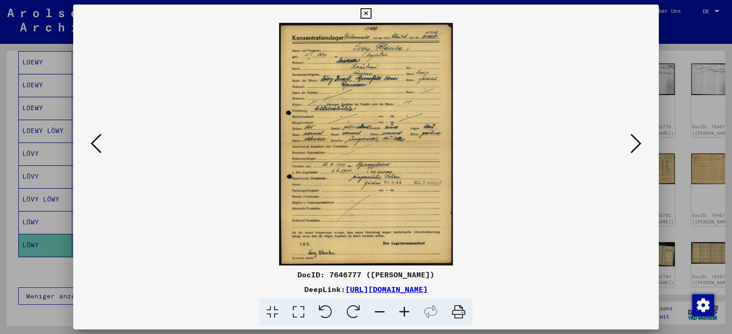
click at [406, 310] on icon at bounding box center [404, 313] width 25 height 28
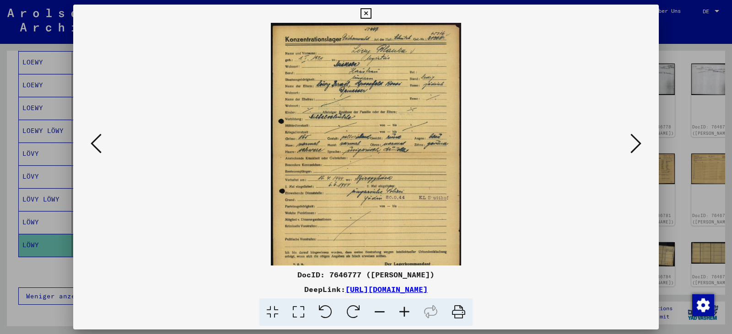
click at [405, 310] on icon at bounding box center [404, 313] width 25 height 28
click at [403, 310] on icon at bounding box center [404, 313] width 25 height 28
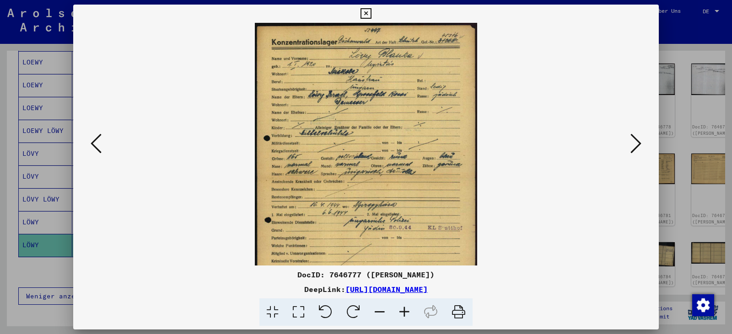
click at [401, 310] on icon at bounding box center [404, 313] width 25 height 28
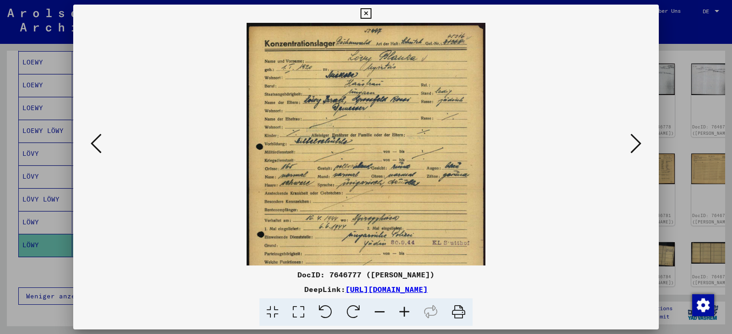
click at [400, 310] on icon at bounding box center [404, 313] width 25 height 28
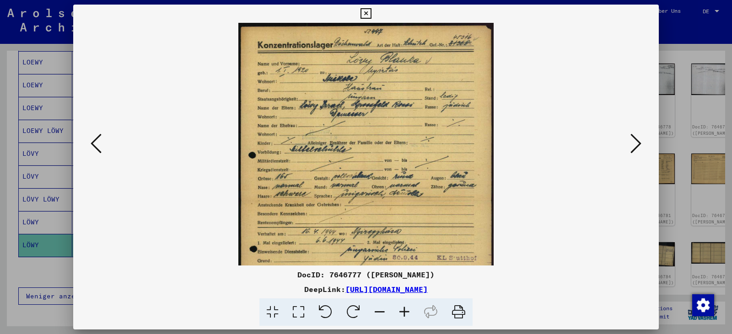
click at [400, 310] on icon at bounding box center [404, 313] width 25 height 28
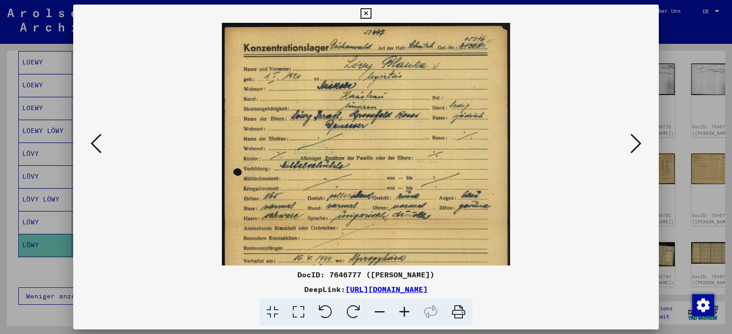
click at [400, 310] on icon at bounding box center [404, 313] width 25 height 28
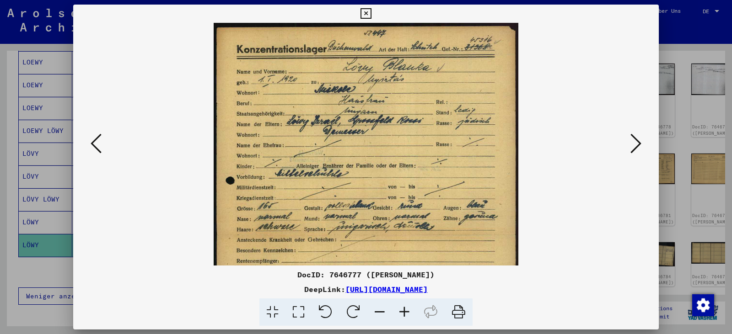
click at [399, 309] on icon at bounding box center [404, 313] width 25 height 28
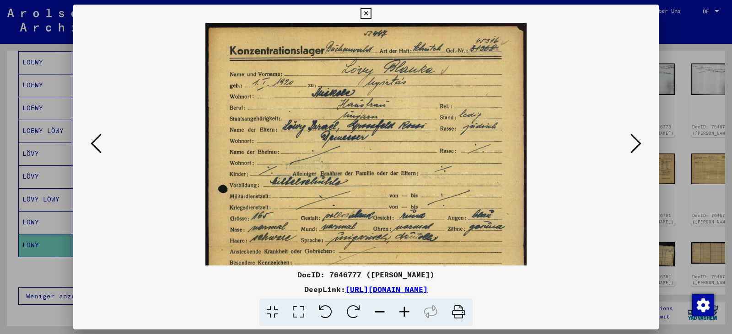
click at [397, 309] on icon at bounding box center [404, 313] width 25 height 28
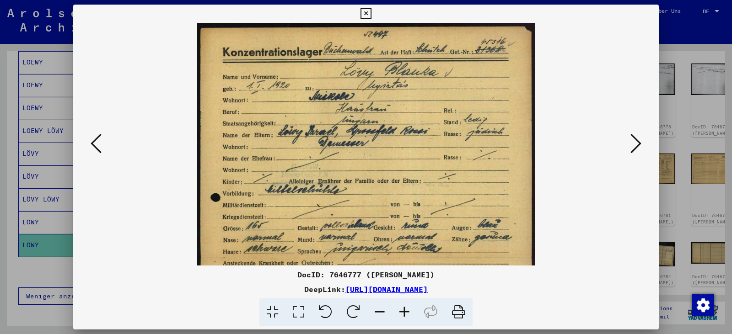
drag, startPoint x: 384, startPoint y: 142, endPoint x: 382, endPoint y: 153, distance: 11.1
click at [382, 153] on img at bounding box center [365, 258] width 337 height 471
click at [406, 312] on icon at bounding box center [404, 313] width 25 height 28
click at [404, 310] on icon at bounding box center [404, 313] width 25 height 28
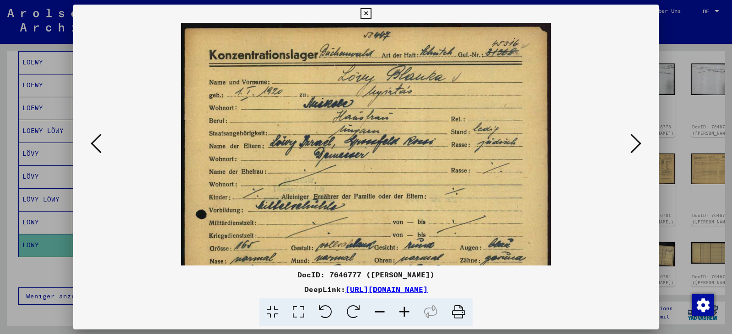
click at [403, 308] on icon at bounding box center [404, 313] width 25 height 28
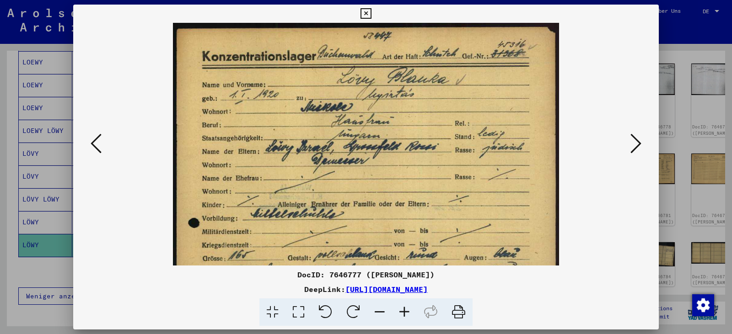
click at [399, 304] on icon at bounding box center [404, 313] width 25 height 28
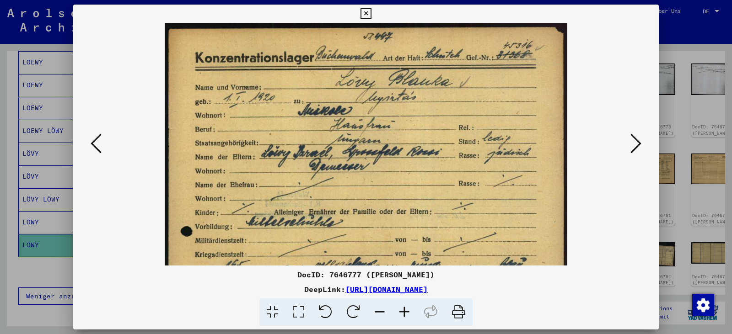
click at [398, 303] on icon at bounding box center [404, 313] width 25 height 28
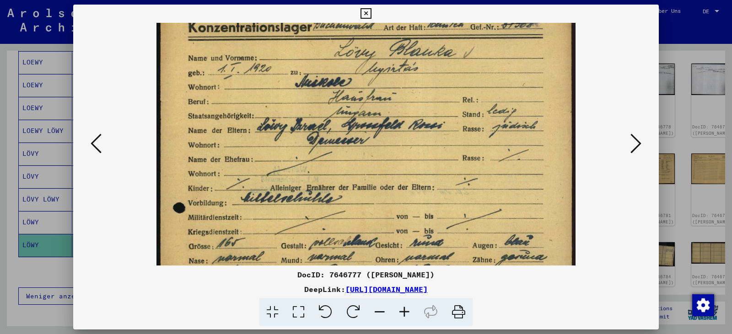
scroll to position [32, 0]
drag, startPoint x: 503, startPoint y: 245, endPoint x: 512, endPoint y: 213, distance: 33.7
click at [512, 213] on img at bounding box center [365, 283] width 419 height 586
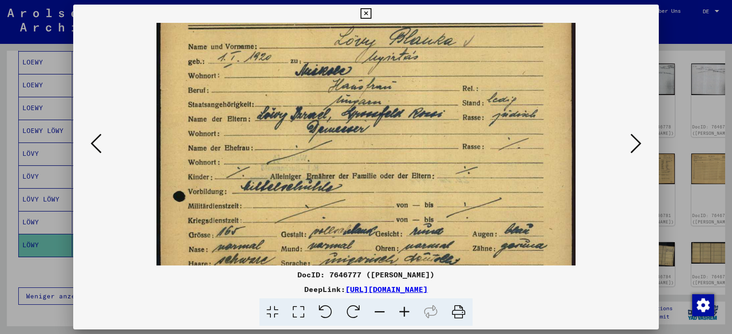
scroll to position [44, 0]
drag, startPoint x: 412, startPoint y: 204, endPoint x: 412, endPoint y: 192, distance: 11.9
click at [412, 192] on img at bounding box center [365, 272] width 419 height 586
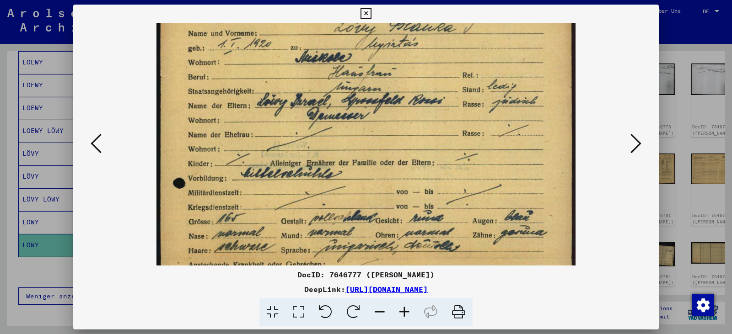
scroll to position [59, 0]
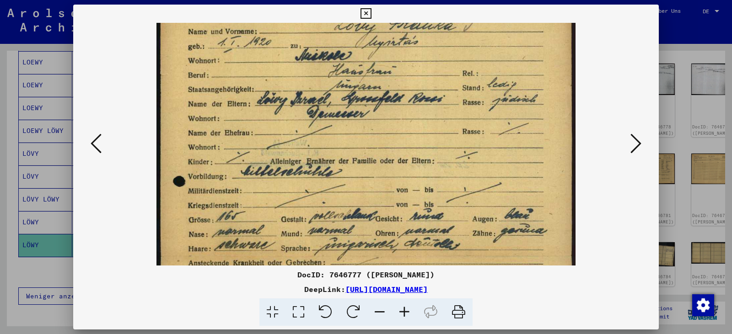
drag, startPoint x: 433, startPoint y: 195, endPoint x: 438, endPoint y: 181, distance: 15.2
click at [438, 181] on img at bounding box center [365, 257] width 419 height 586
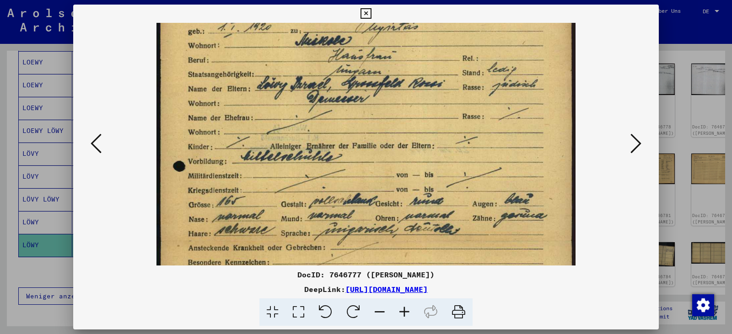
drag, startPoint x: 488, startPoint y: 225, endPoint x: 493, endPoint y: 210, distance: 15.8
click at [493, 210] on img at bounding box center [365, 242] width 419 height 586
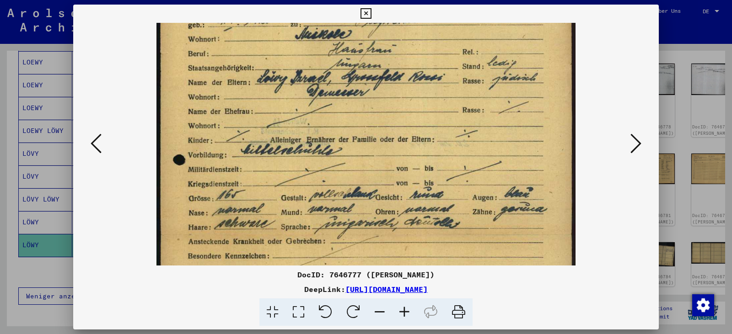
scroll to position [81, 0]
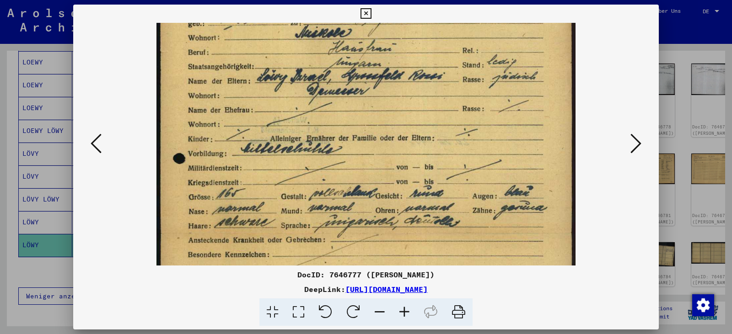
drag, startPoint x: 497, startPoint y: 229, endPoint x: 497, endPoint y: 221, distance: 7.8
click at [497, 221] on img at bounding box center [365, 234] width 419 height 586
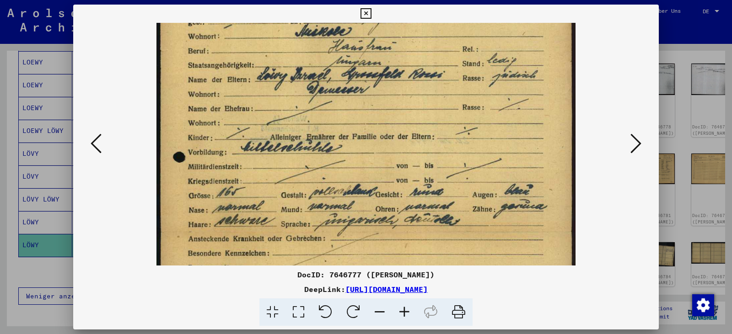
scroll to position [83, 0]
click at [485, 233] on img at bounding box center [365, 233] width 419 height 586
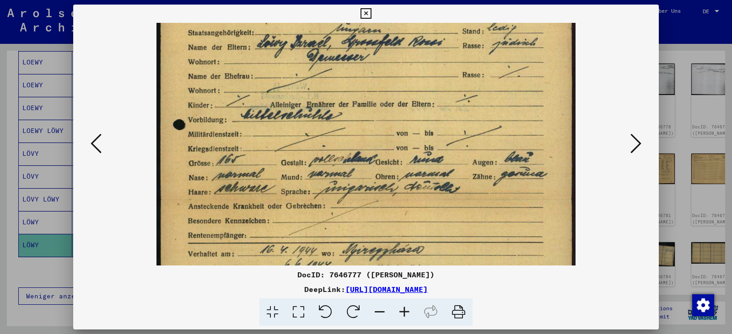
scroll to position [115, 0]
drag, startPoint x: 369, startPoint y: 246, endPoint x: 373, endPoint y: 214, distance: 31.8
click at [373, 214] on img at bounding box center [365, 201] width 419 height 586
click at [380, 313] on icon at bounding box center [379, 313] width 25 height 28
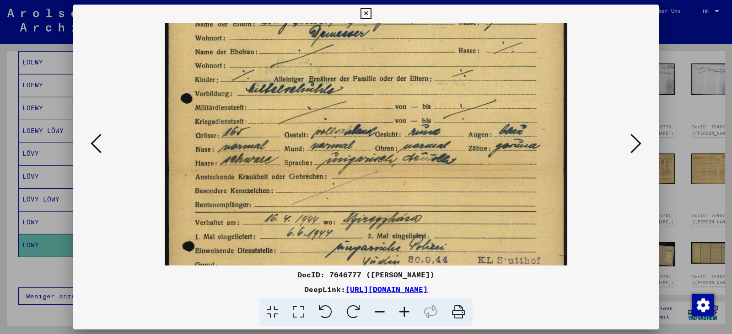
scroll to position [137, 0]
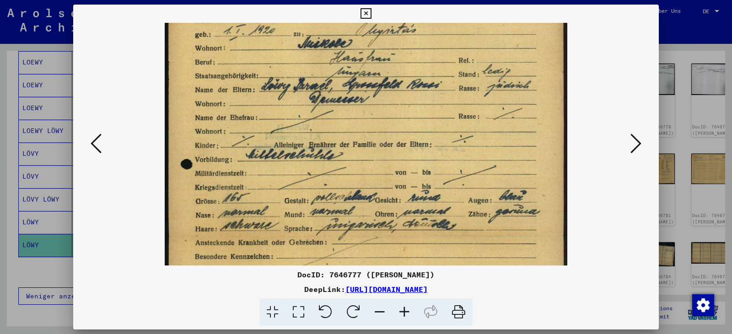
drag, startPoint x: 457, startPoint y: 197, endPoint x: 457, endPoint y: 244, distance: 47.6
click at [457, 244] on img at bounding box center [366, 237] width 402 height 563
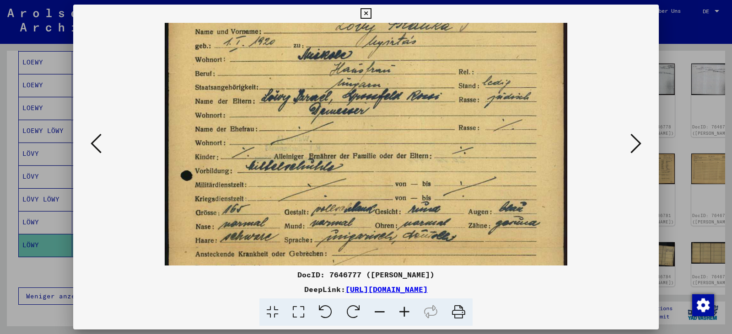
scroll to position [53, 0]
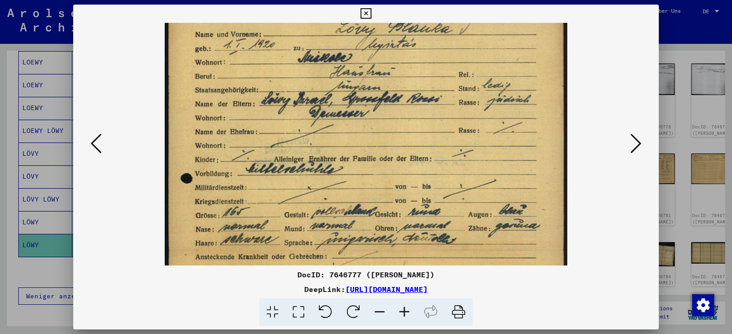
drag, startPoint x: 413, startPoint y: 124, endPoint x: 408, endPoint y: 139, distance: 14.9
click at [408, 139] on img at bounding box center [366, 251] width 402 height 563
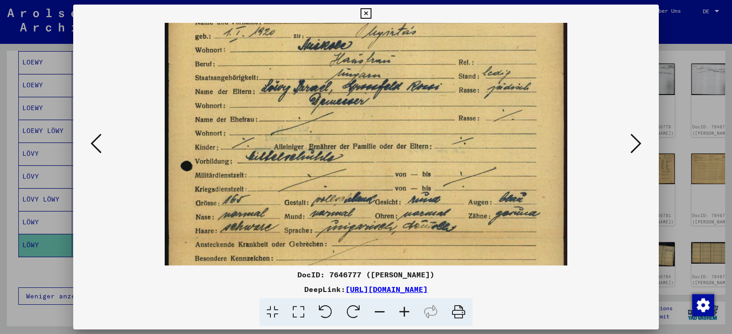
drag, startPoint x: 398, startPoint y: 183, endPoint x: 399, endPoint y: 171, distance: 12.4
click at [399, 171] on img at bounding box center [366, 238] width 402 height 563
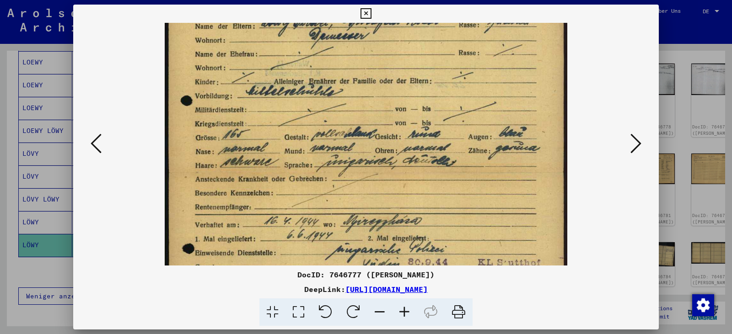
drag, startPoint x: 421, startPoint y: 205, endPoint x: 423, endPoint y: 139, distance: 66.3
click at [423, 139] on img at bounding box center [366, 173] width 402 height 563
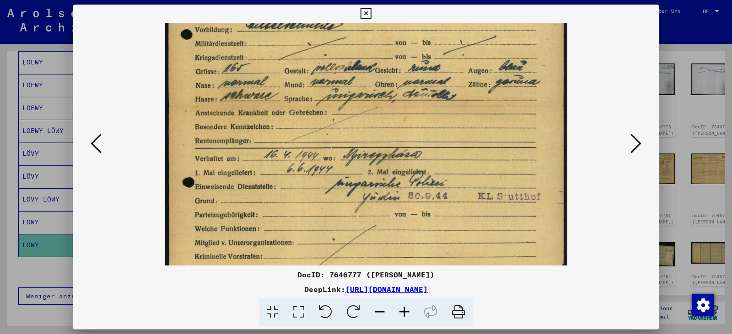
scroll to position [198, 0]
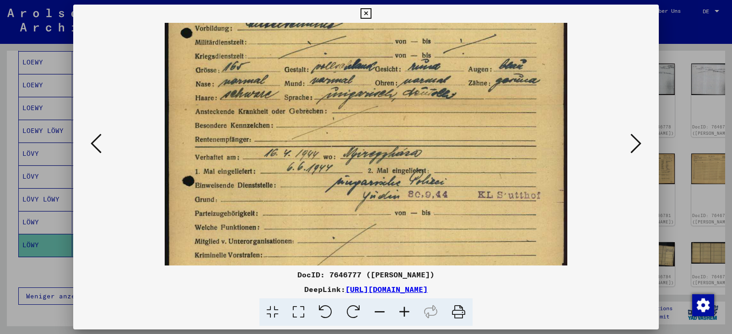
drag, startPoint x: 424, startPoint y: 194, endPoint x: 426, endPoint y: 127, distance: 66.8
click at [426, 127] on img at bounding box center [366, 105] width 402 height 563
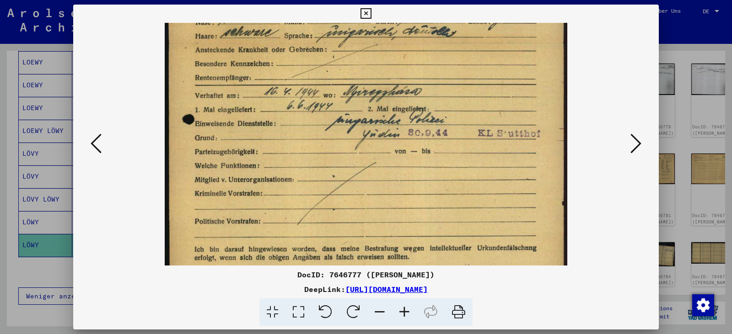
scroll to position [264, 0]
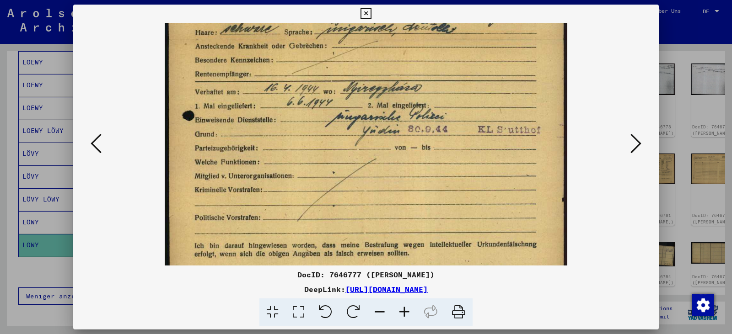
drag, startPoint x: 442, startPoint y: 224, endPoint x: 454, endPoint y: 158, distance: 66.5
click at [454, 158] on img at bounding box center [366, 40] width 402 height 563
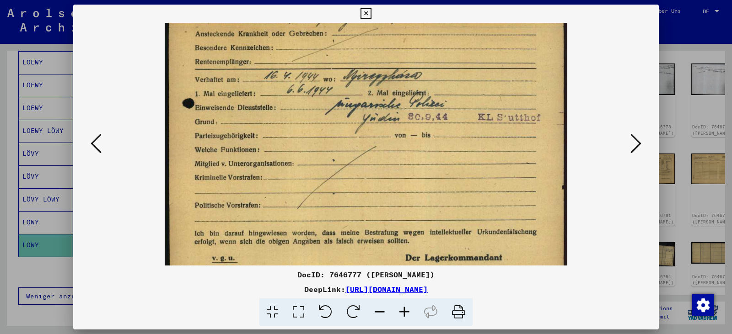
scroll to position [277, 0]
drag, startPoint x: 458, startPoint y: 183, endPoint x: 458, endPoint y: 170, distance: 13.3
click at [458, 170] on img at bounding box center [366, 27] width 402 height 563
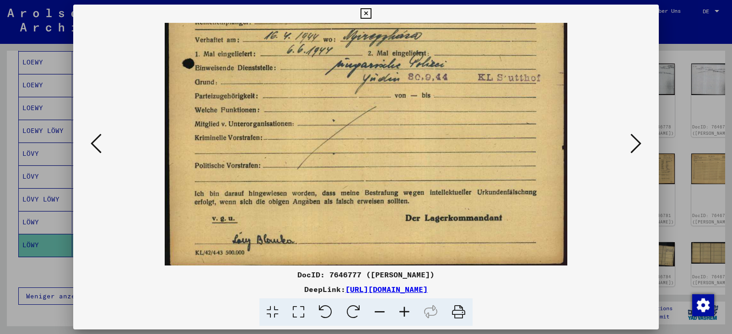
scroll to position [320, 0]
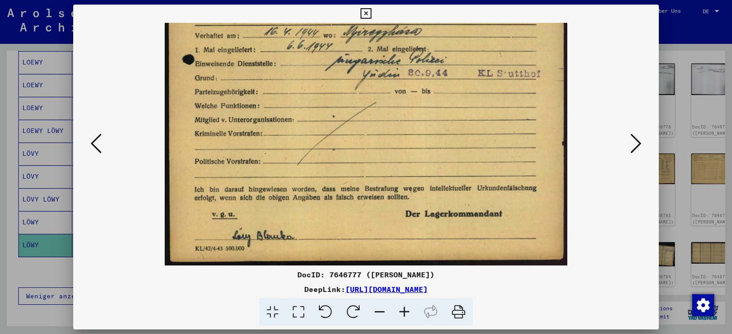
drag, startPoint x: 391, startPoint y: 166, endPoint x: 403, endPoint y: 100, distance: 67.4
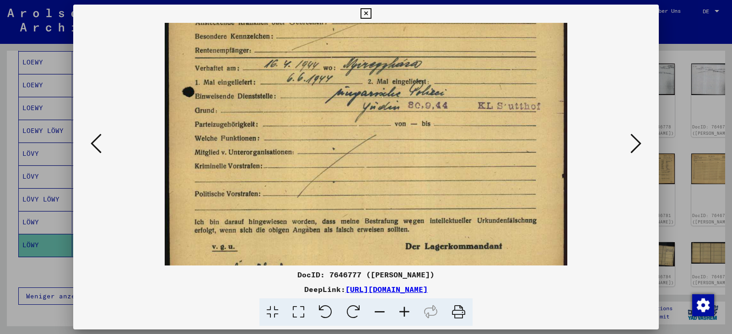
drag, startPoint x: 411, startPoint y: 160, endPoint x: 410, endPoint y: 176, distance: 15.1
click at [410, 176] on img at bounding box center [366, 16] width 402 height 563
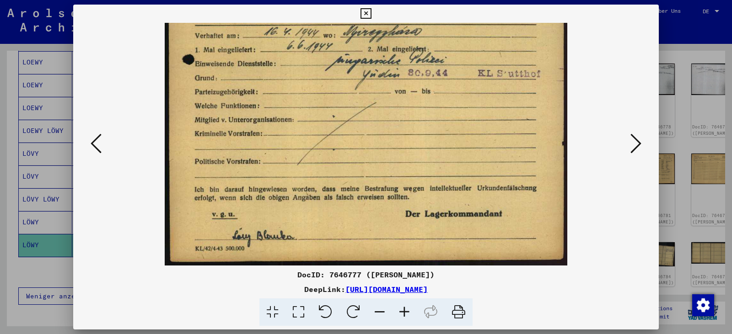
drag, startPoint x: 360, startPoint y: 180, endPoint x: 357, endPoint y: 135, distance: 44.5
drag, startPoint x: 631, startPoint y: 145, endPoint x: 432, endPoint y: 148, distance: 199.4
click at [438, 148] on div at bounding box center [365, 144] width 585 height 243
click at [379, 312] on icon at bounding box center [379, 313] width 25 height 28
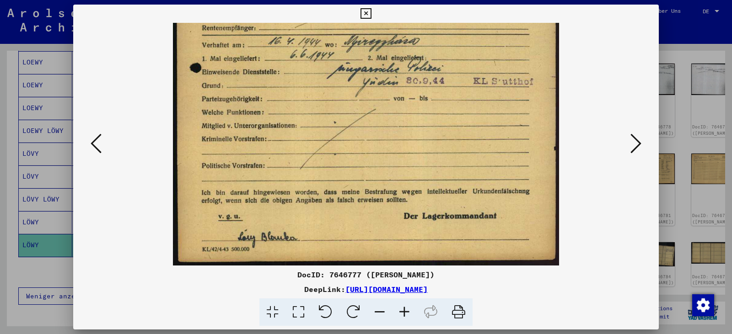
click at [379, 311] on icon at bounding box center [379, 313] width 25 height 28
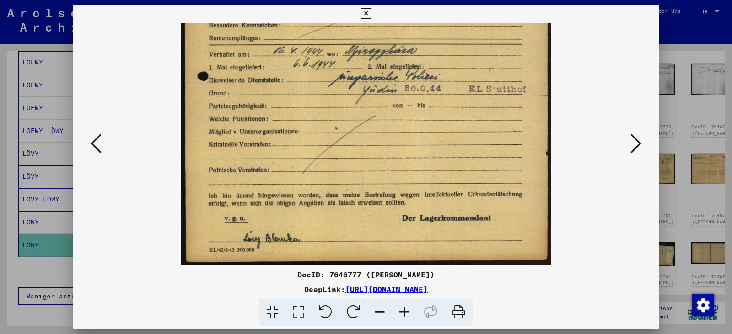
click at [380, 310] on icon at bounding box center [379, 313] width 25 height 28
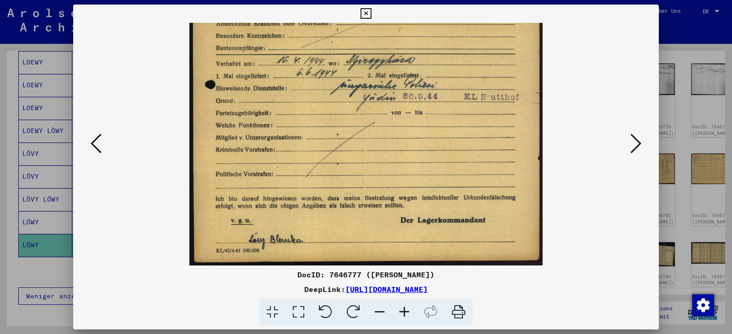
click at [380, 310] on icon at bounding box center [379, 313] width 25 height 28
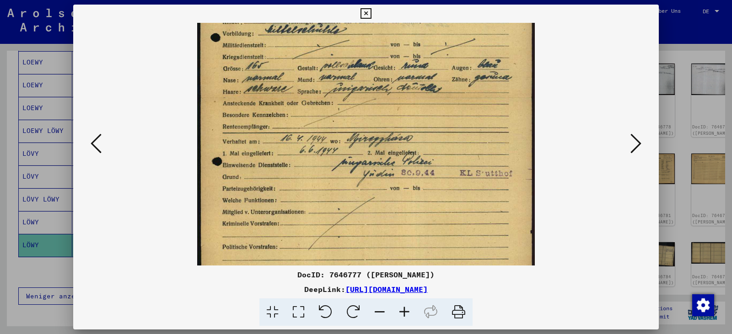
drag, startPoint x: 410, startPoint y: 120, endPoint x: 410, endPoint y: 189, distance: 68.6
click at [410, 189] on img at bounding box center [365, 98] width 337 height 471
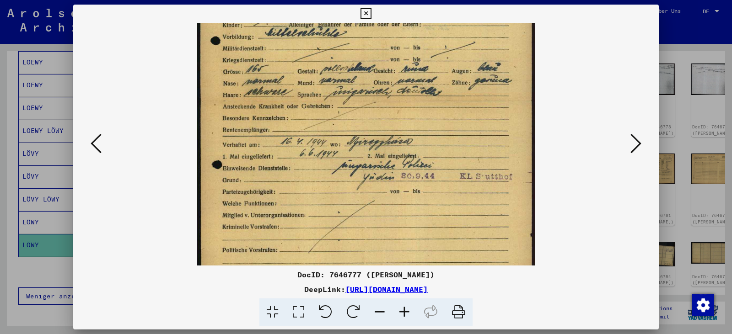
scroll to position [155, 0]
drag, startPoint x: 439, startPoint y: 129, endPoint x: 441, endPoint y: 134, distance: 5.1
click at [441, 134] on img at bounding box center [365, 102] width 337 height 471
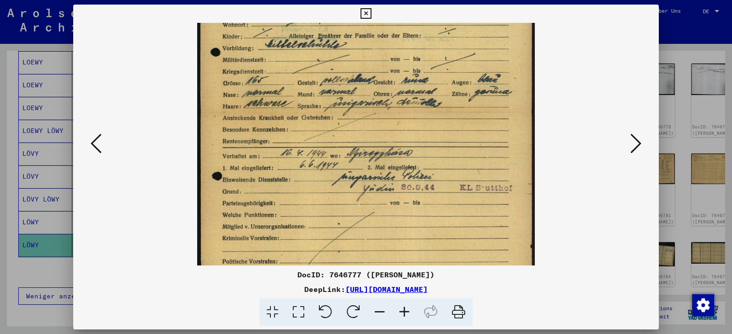
scroll to position [144, 0]
drag, startPoint x: 425, startPoint y: 208, endPoint x: 433, endPoint y: 219, distance: 13.8
click at [433, 219] on img at bounding box center [365, 114] width 337 height 471
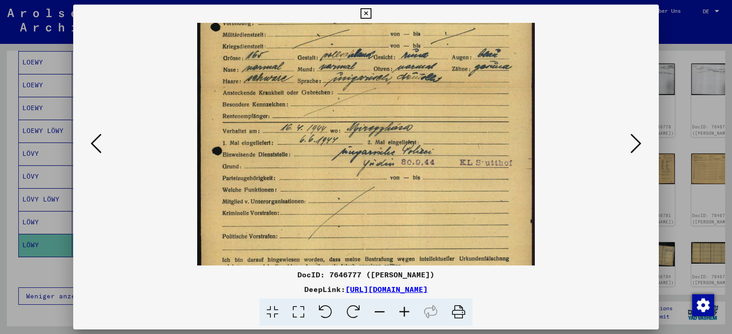
scroll to position [171, 0]
drag, startPoint x: 454, startPoint y: 212, endPoint x: 451, endPoint y: 185, distance: 27.1
click at [451, 185] on img at bounding box center [365, 87] width 337 height 471
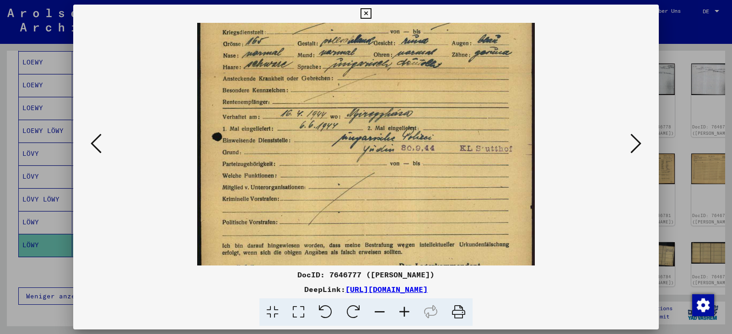
scroll to position [183, 0]
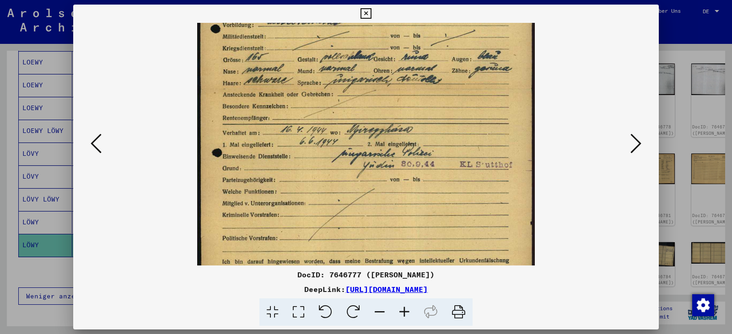
drag, startPoint x: 451, startPoint y: 212, endPoint x: 461, endPoint y: 211, distance: 10.1
click at [460, 219] on img at bounding box center [365, 89] width 337 height 471
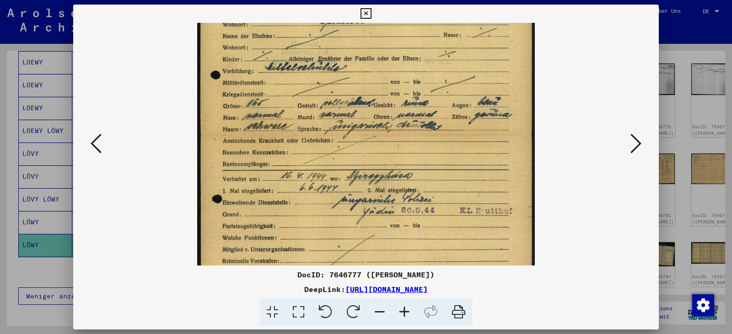
scroll to position [122, 0]
drag, startPoint x: 475, startPoint y: 159, endPoint x: 474, endPoint y: 174, distance: 14.7
click at [474, 174] on img at bounding box center [365, 136] width 337 height 471
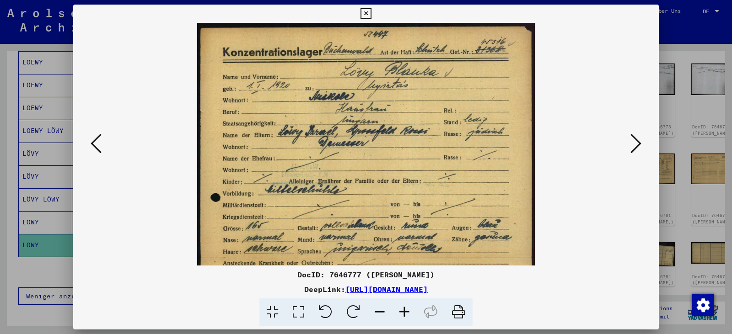
drag, startPoint x: 469, startPoint y: 116, endPoint x: 438, endPoint y: 289, distance: 175.6
click at [438, 289] on div "DocID: 7646777 (BLANKA LÖWY) DeepLink: https://collections.arolsen-archives.org…" at bounding box center [365, 166] width 585 height 322
click at [637, 144] on icon at bounding box center [635, 144] width 11 height 22
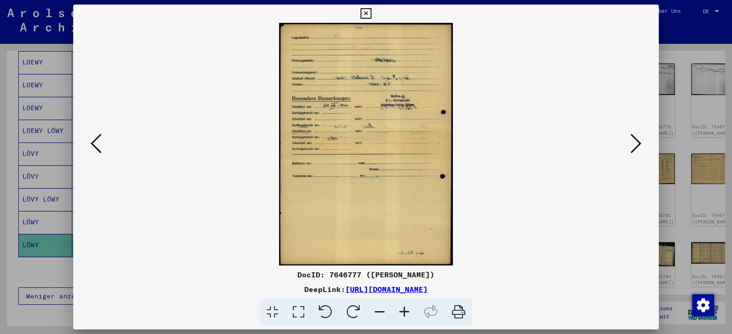
click at [400, 305] on icon at bounding box center [404, 313] width 25 height 28
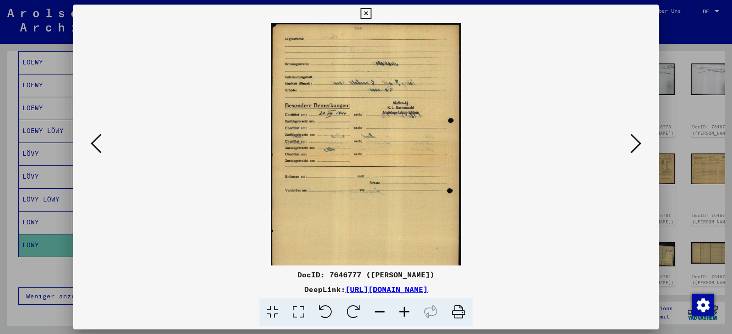
click at [401, 305] on icon at bounding box center [404, 313] width 25 height 28
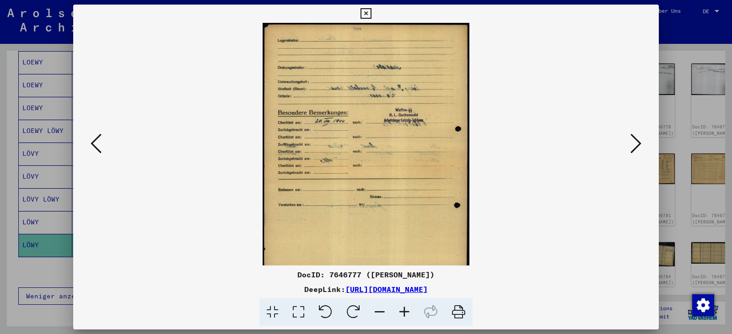
click at [401, 305] on icon at bounding box center [404, 313] width 25 height 28
click at [402, 305] on icon at bounding box center [404, 313] width 25 height 28
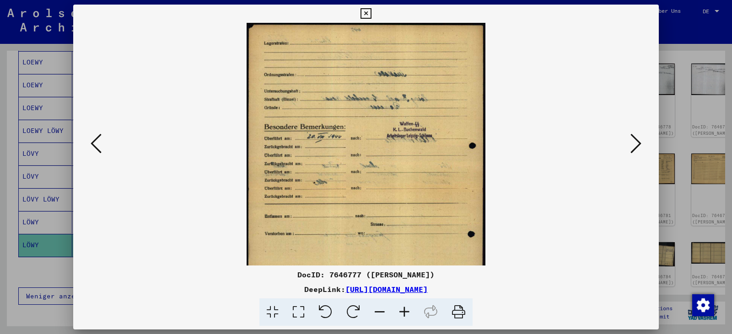
click at [402, 305] on icon at bounding box center [404, 313] width 25 height 28
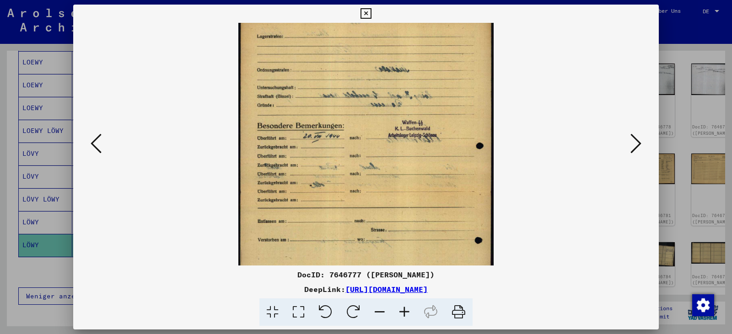
drag, startPoint x: 312, startPoint y: 147, endPoint x: 314, endPoint y: 142, distance: 4.9
click at [314, 142] on img at bounding box center [365, 193] width 255 height 357
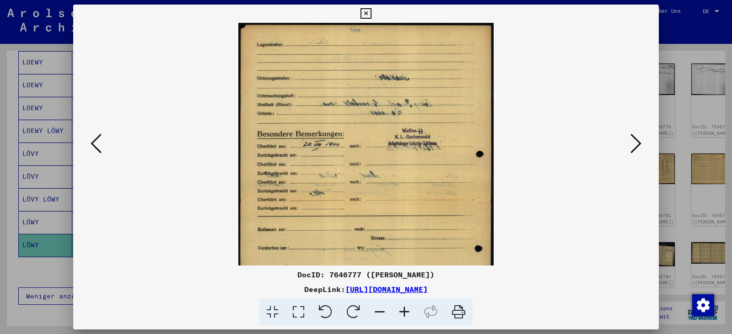
drag, startPoint x: 450, startPoint y: 155, endPoint x: 449, endPoint y: 172, distance: 17.0
click at [449, 172] on img at bounding box center [365, 201] width 255 height 357
click at [636, 144] on icon at bounding box center [635, 144] width 11 height 22
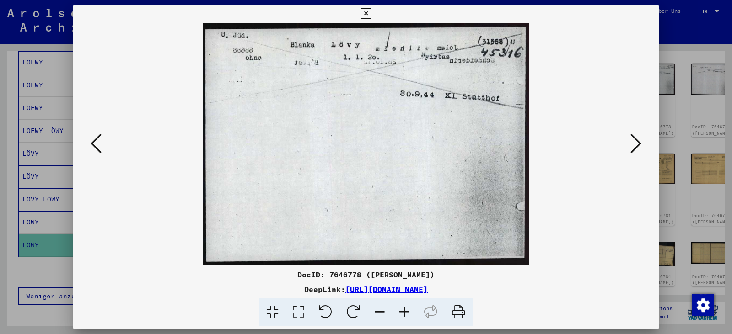
click at [638, 152] on icon at bounding box center [635, 144] width 11 height 22
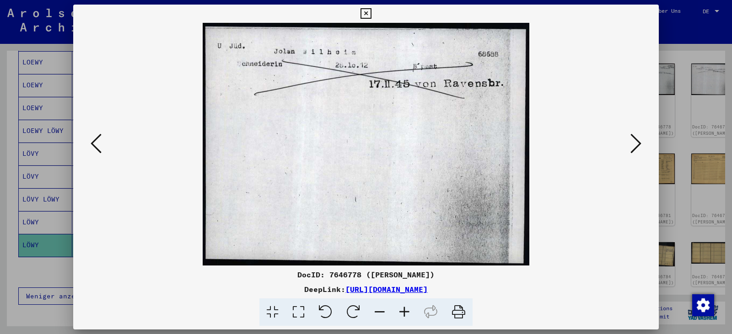
click at [641, 145] on button at bounding box center [635, 144] width 16 height 26
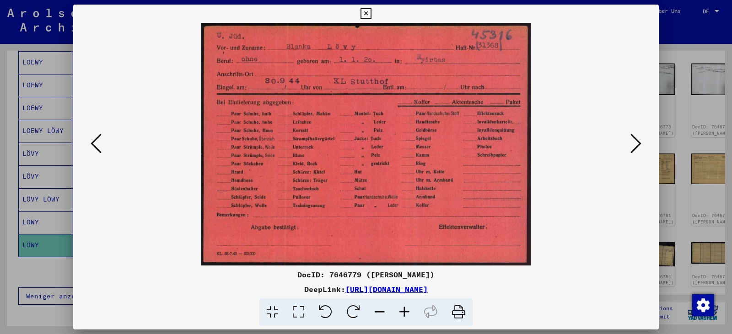
click at [456, 164] on img at bounding box center [366, 144] width 330 height 243
click at [637, 144] on icon at bounding box center [635, 144] width 11 height 22
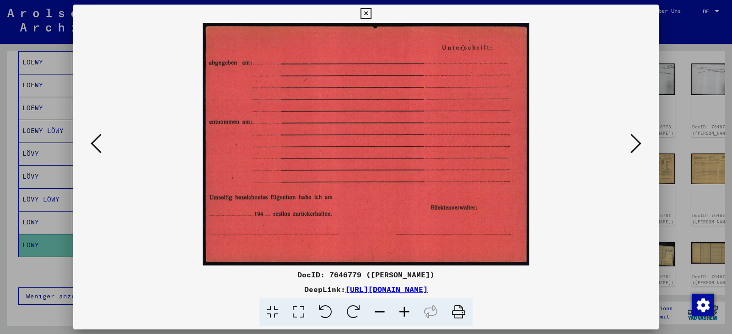
click at [637, 144] on icon at bounding box center [635, 144] width 11 height 22
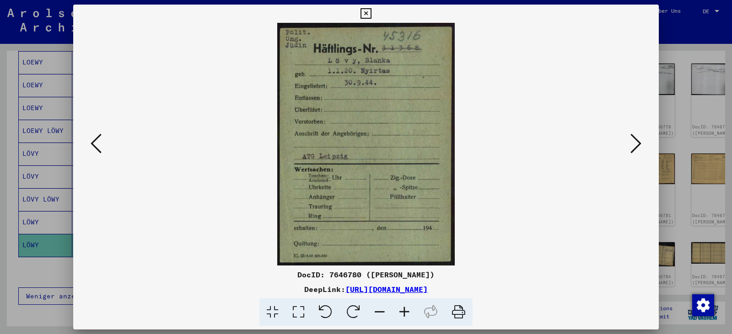
click at [636, 142] on icon at bounding box center [635, 144] width 11 height 22
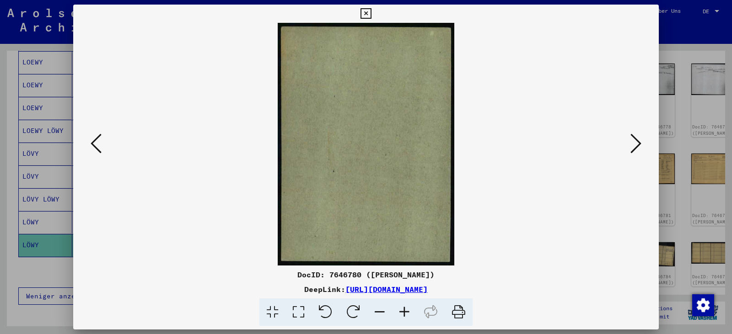
click at [636, 142] on icon at bounding box center [635, 144] width 11 height 22
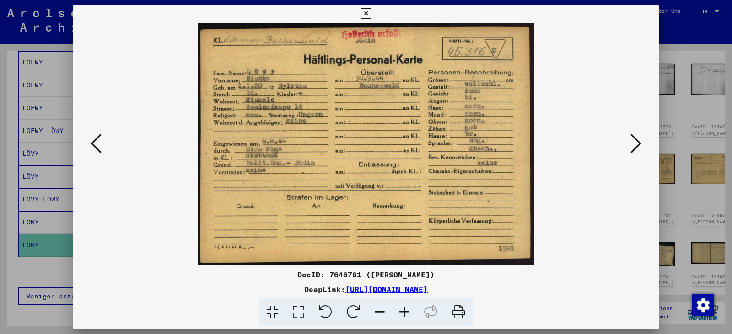
click at [404, 309] on icon at bounding box center [404, 313] width 25 height 28
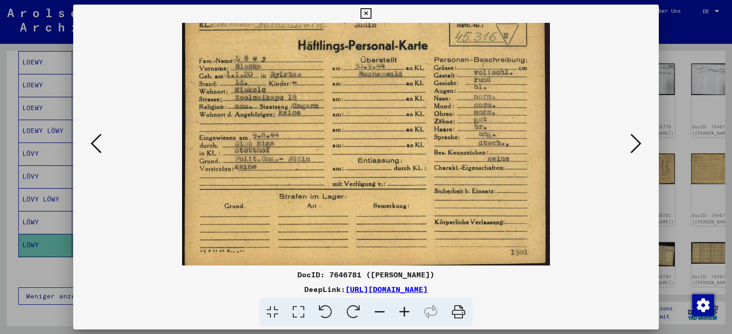
scroll to position [23, 0]
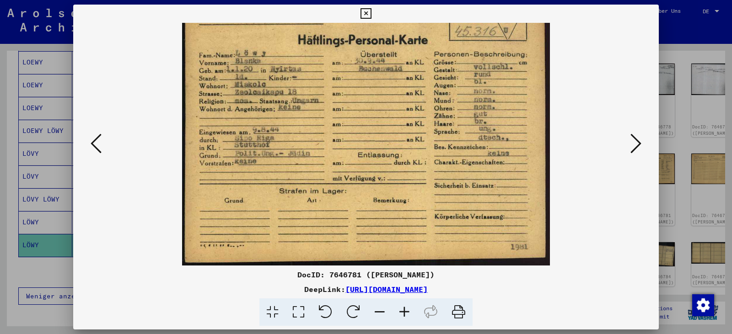
drag, startPoint x: 471, startPoint y: 219, endPoint x: 468, endPoint y: 191, distance: 28.5
click at [468, 194] on img at bounding box center [366, 133] width 368 height 266
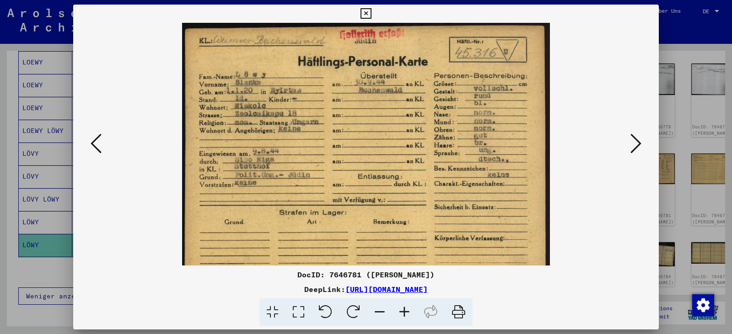
scroll to position [1, 0]
drag, startPoint x: 477, startPoint y: 161, endPoint x: 476, endPoint y: 183, distance: 22.0
click at [476, 183] on img at bounding box center [366, 155] width 368 height 266
click at [405, 309] on icon at bounding box center [404, 313] width 25 height 28
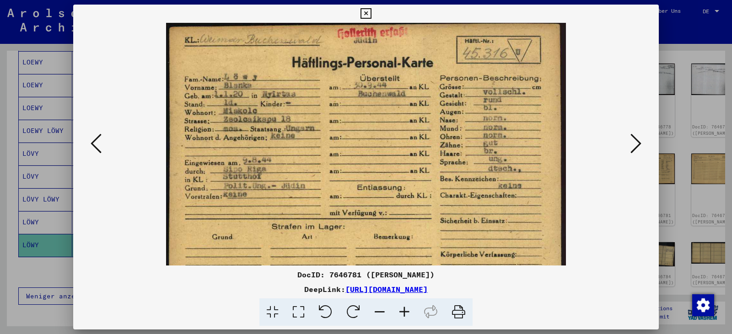
scroll to position [0, 0]
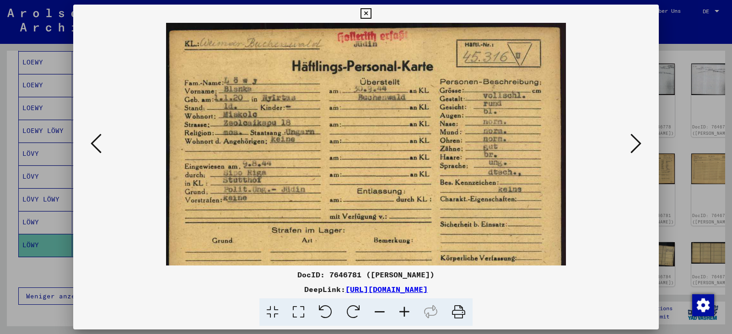
drag, startPoint x: 418, startPoint y: 227, endPoint x: 434, endPoint y: 239, distance: 19.6
click at [434, 239] on img at bounding box center [366, 167] width 400 height 289
click at [637, 147] on icon at bounding box center [635, 144] width 11 height 22
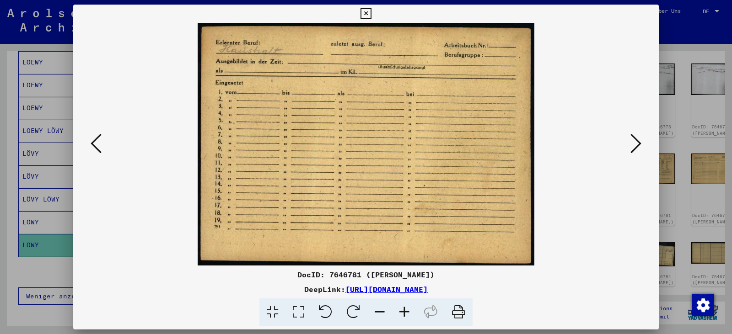
click at [640, 147] on icon at bounding box center [635, 144] width 11 height 22
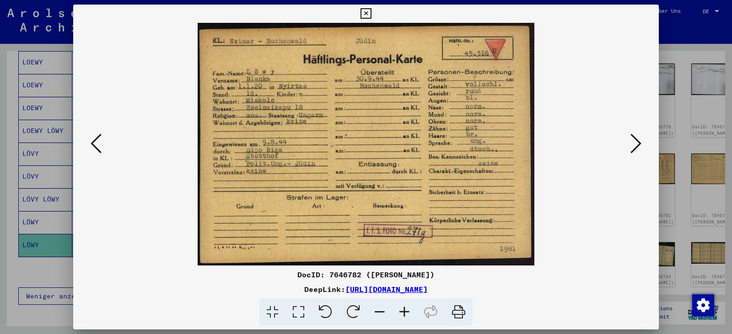
click at [100, 143] on icon at bounding box center [96, 144] width 11 height 22
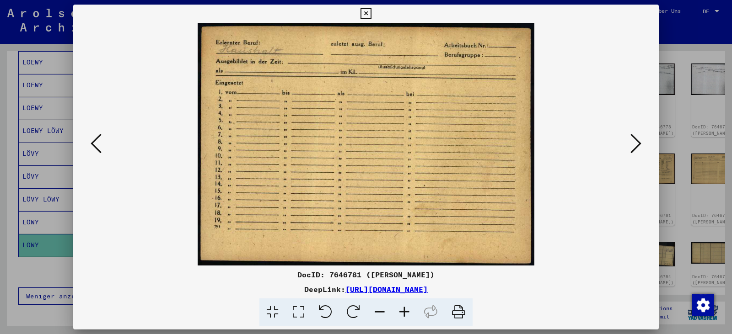
click at [100, 143] on icon at bounding box center [96, 144] width 11 height 22
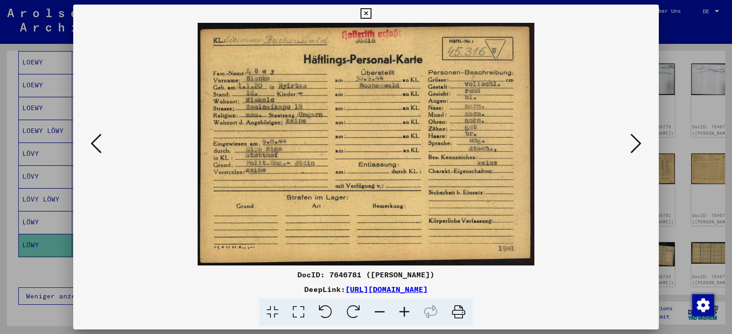
click at [640, 150] on icon at bounding box center [635, 144] width 11 height 22
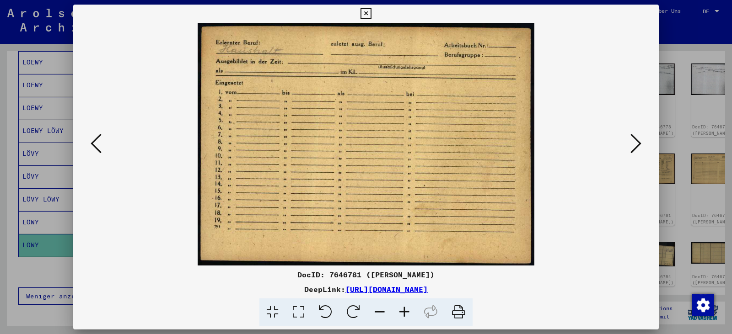
click at [638, 148] on icon at bounding box center [635, 144] width 11 height 22
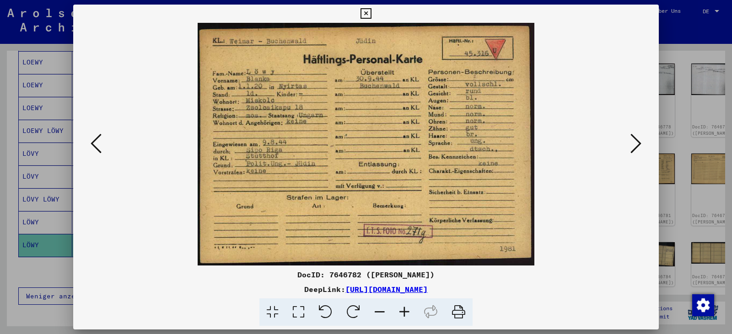
click at [634, 145] on icon at bounding box center [635, 144] width 11 height 22
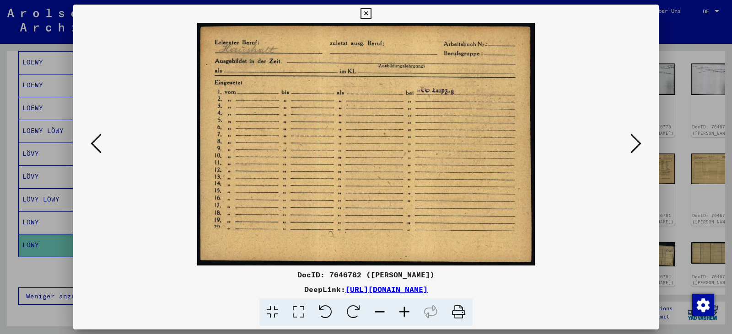
click at [638, 141] on icon at bounding box center [635, 144] width 11 height 22
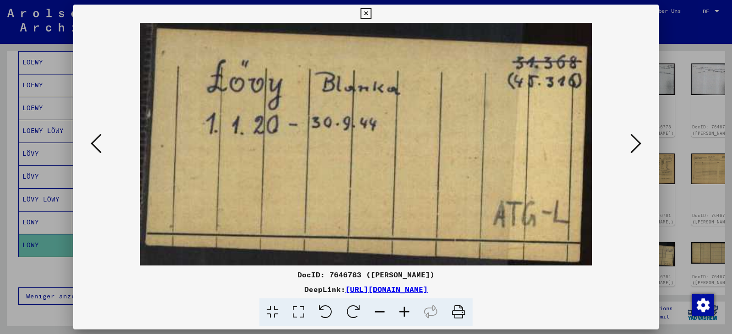
click at [634, 144] on icon at bounding box center [635, 144] width 11 height 22
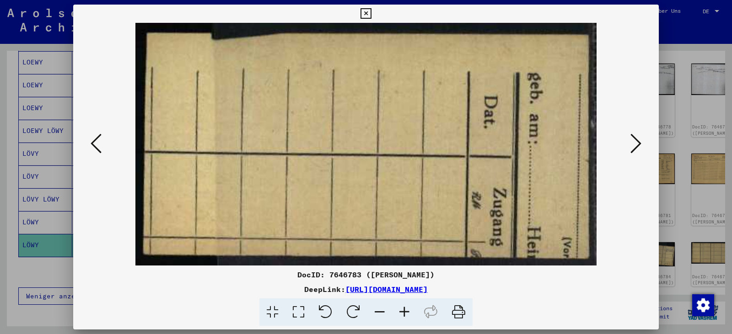
click at [635, 143] on icon at bounding box center [635, 144] width 11 height 22
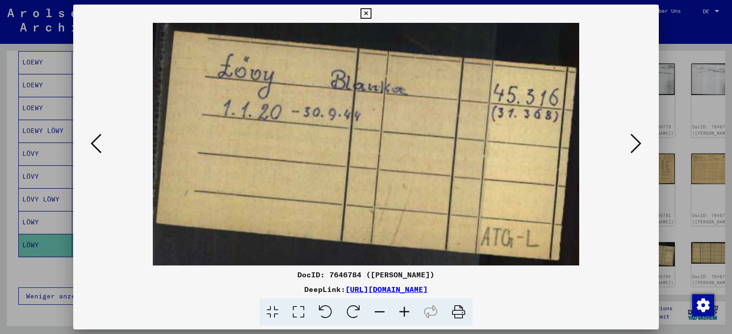
click at [635, 143] on icon at bounding box center [635, 144] width 11 height 22
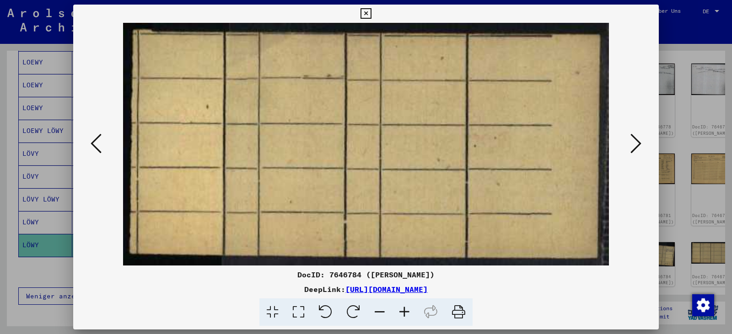
click at [635, 143] on icon at bounding box center [635, 144] width 11 height 22
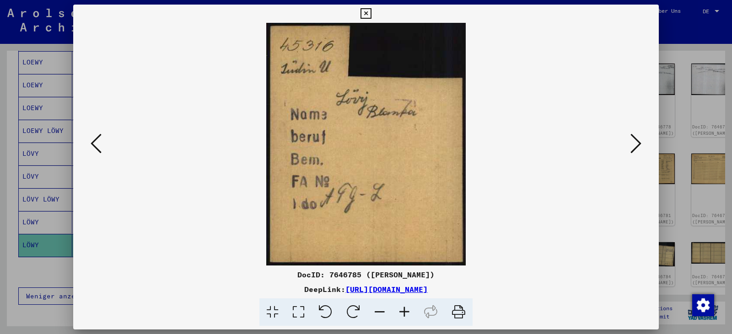
click at [635, 143] on icon at bounding box center [635, 144] width 11 height 22
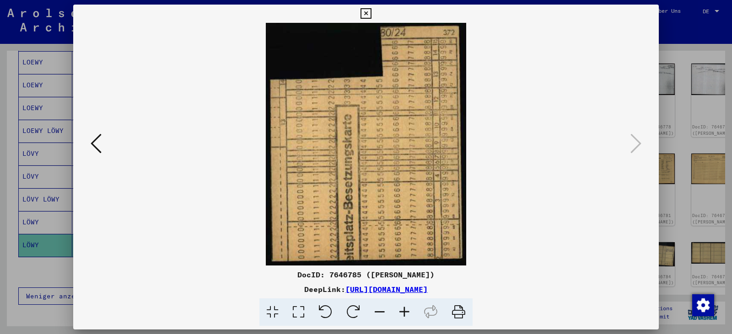
click at [715, 102] on div at bounding box center [366, 167] width 732 height 334
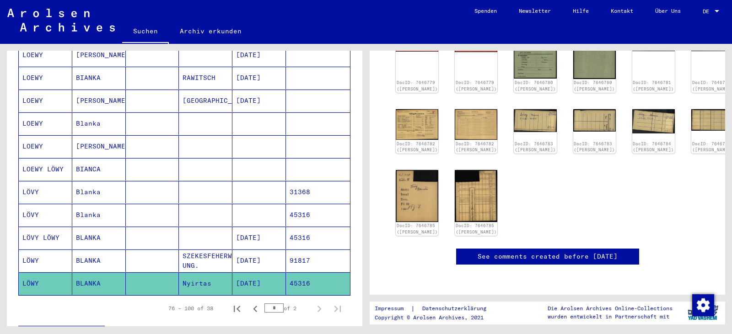
scroll to position [455, 0]
